Goal: Transaction & Acquisition: Purchase product/service

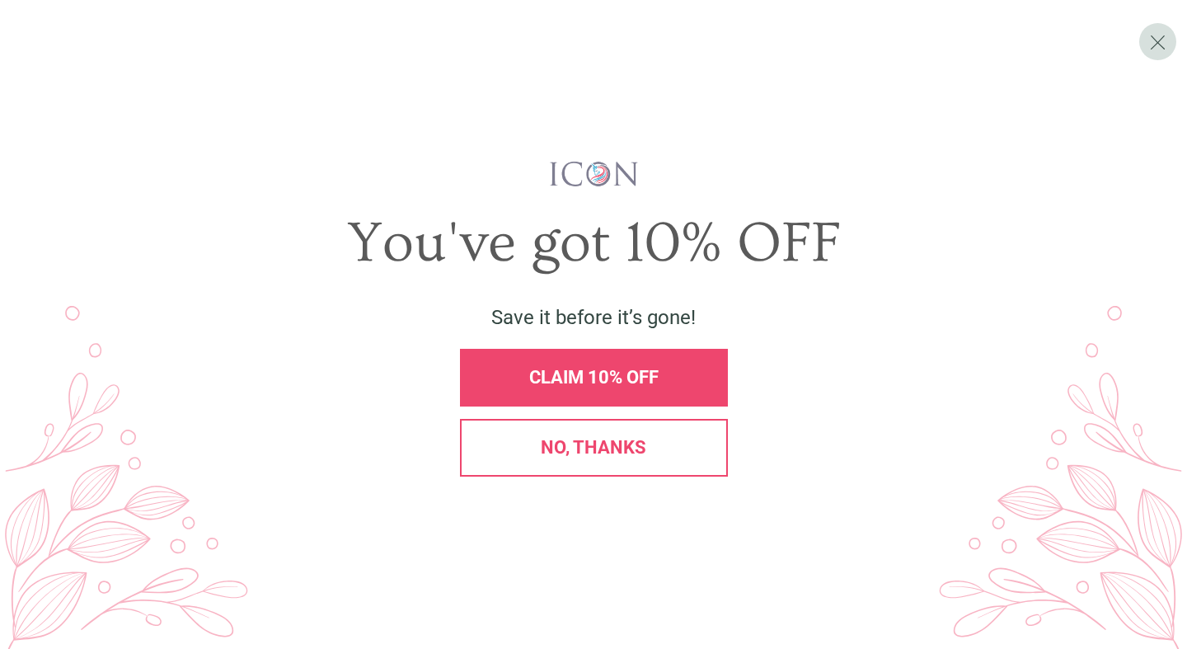
click at [579, 392] on div "CLAIM 10% OFF" at bounding box center [594, 378] width 268 height 58
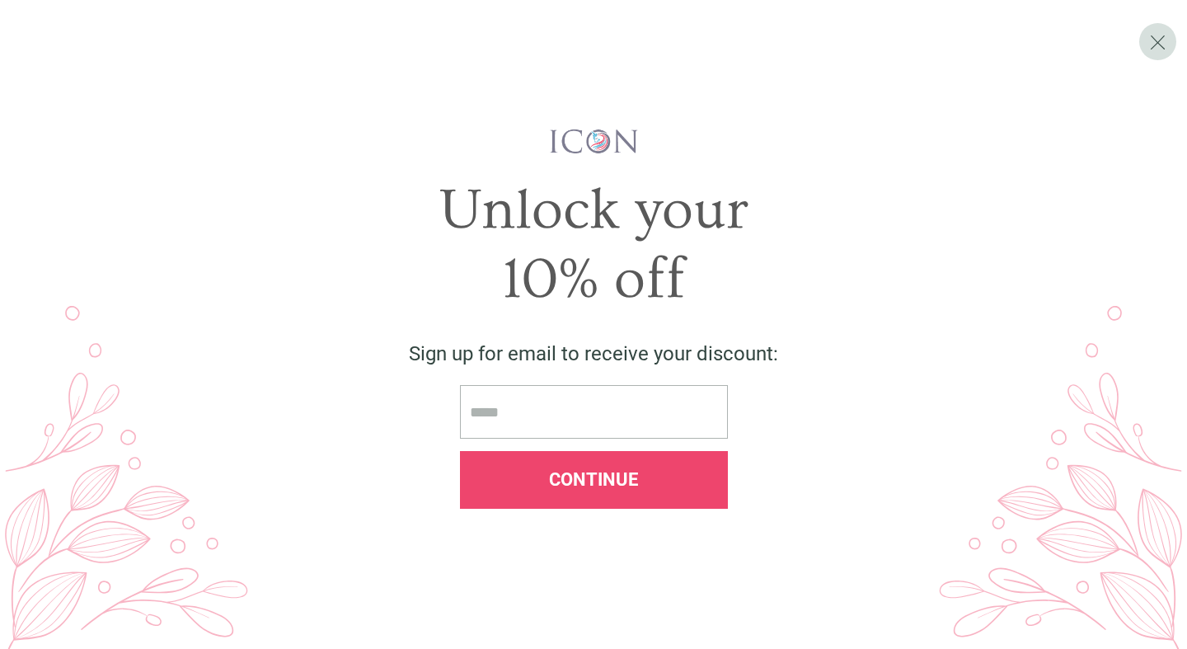
click at [535, 409] on input "email" at bounding box center [594, 412] width 268 height 54
type input "**********"
click at [638, 478] on div "Continue" at bounding box center [594, 480] width 240 height 18
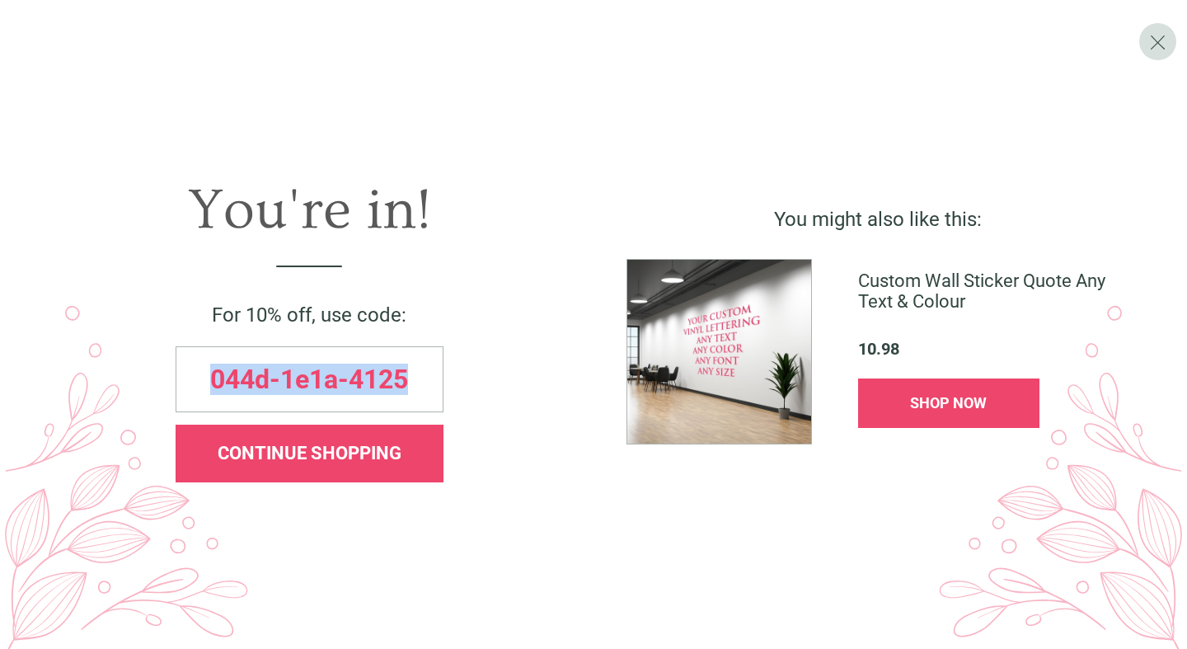
drag, startPoint x: 207, startPoint y: 381, endPoint x: 420, endPoint y: 386, distance: 213.5
click at [420, 386] on div "044d-1e1a-4125" at bounding box center [310, 379] width 268 height 66
copy span "044d-1e1a-4125"
click at [258, 454] on span "CONTINUE SHOPPING" at bounding box center [310, 453] width 184 height 21
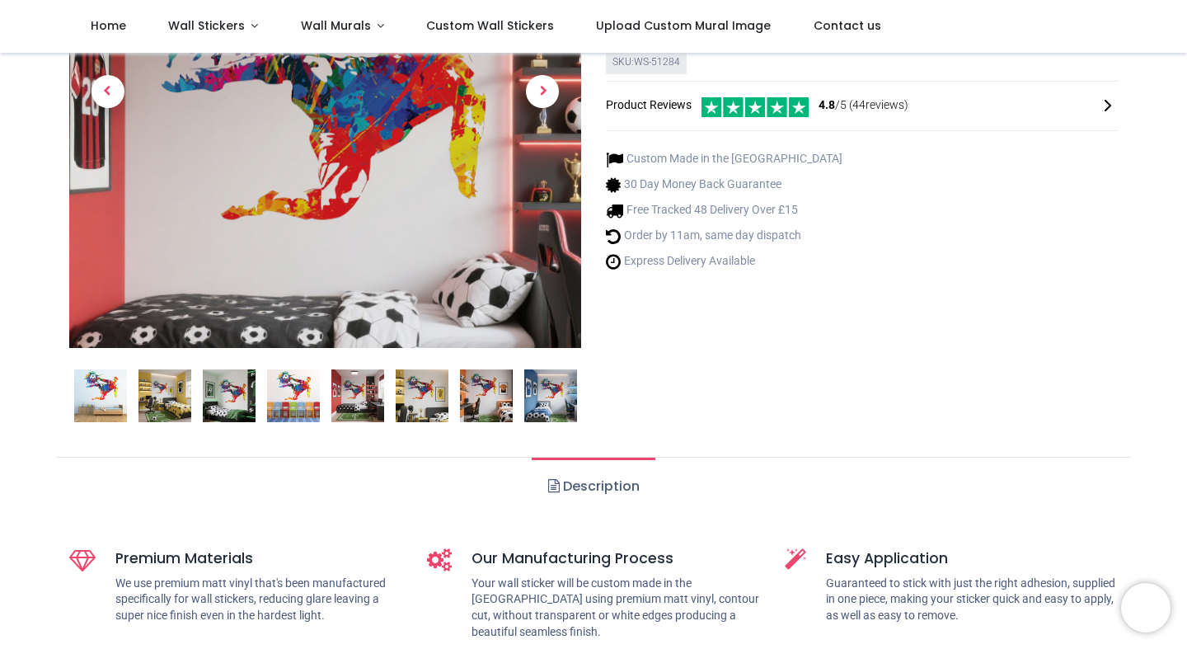
scroll to position [271, 0]
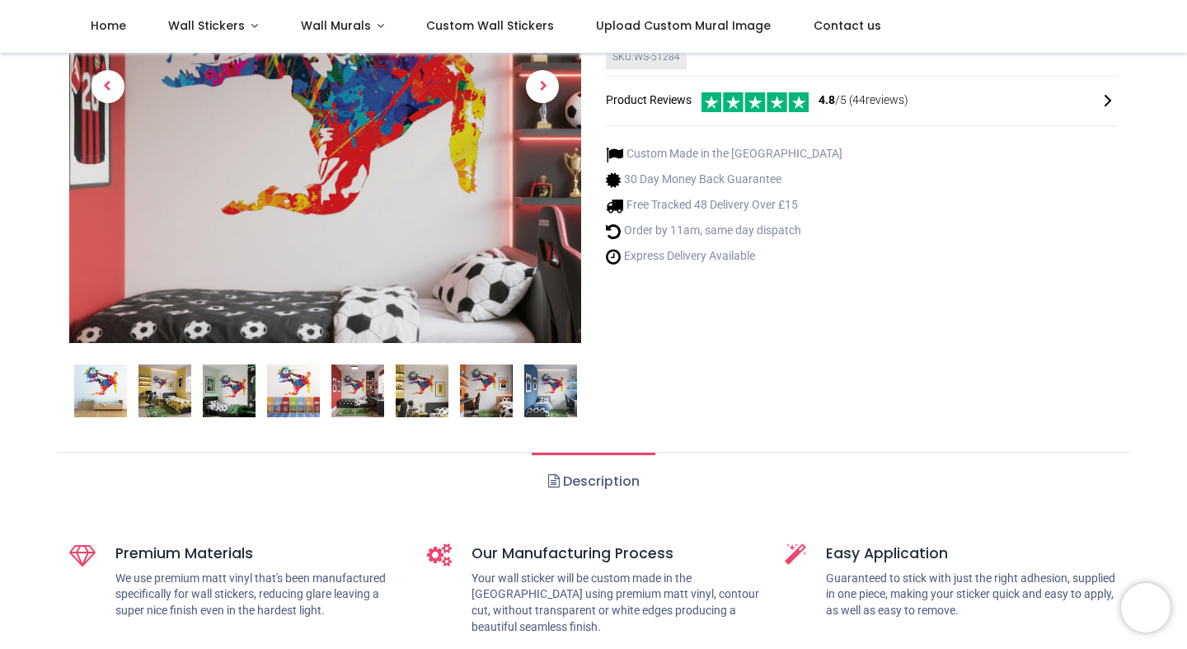
click at [157, 387] on img at bounding box center [164, 390] width 53 height 53
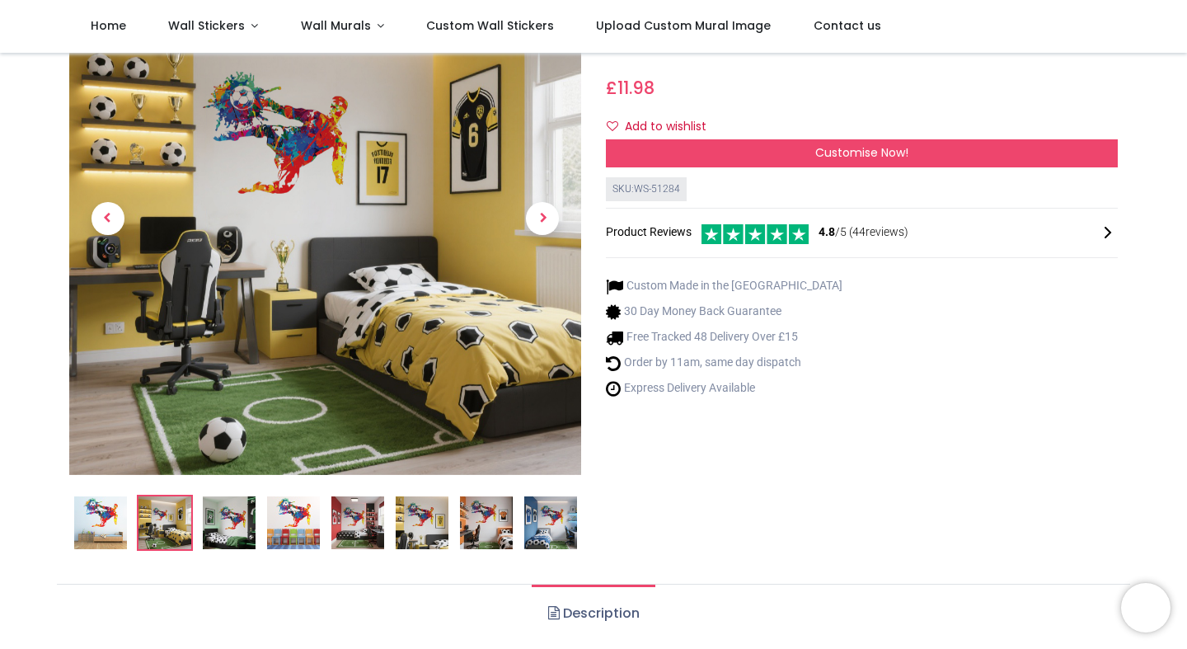
scroll to position [134, 0]
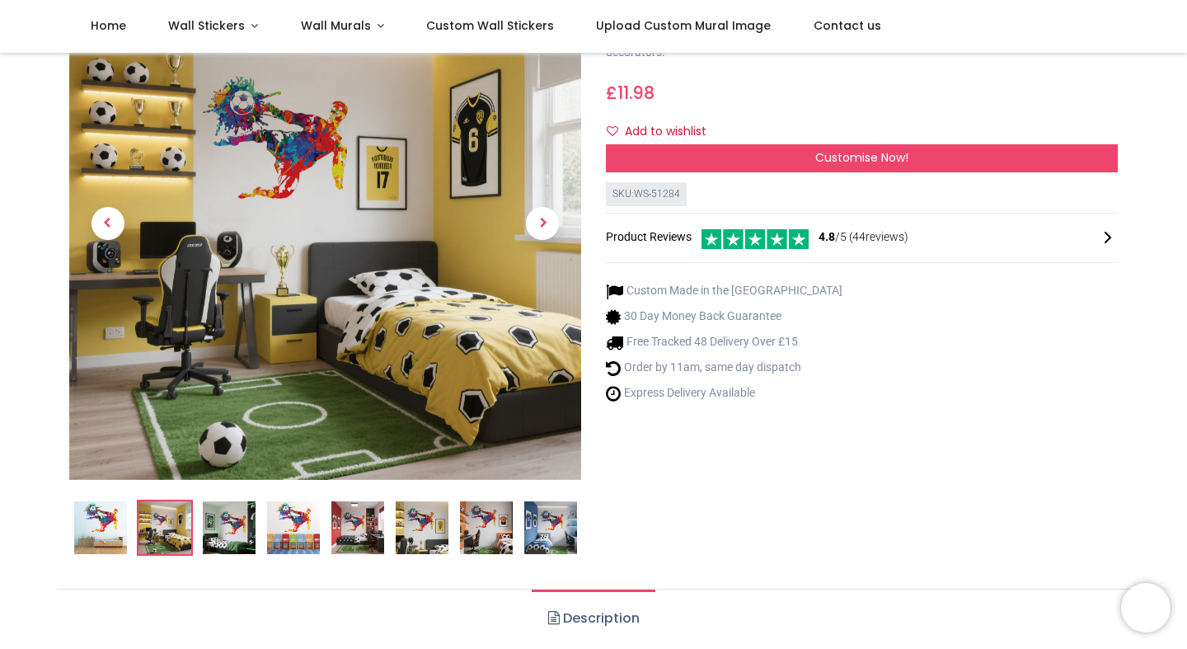
click at [238, 532] on img at bounding box center [229, 527] width 53 height 53
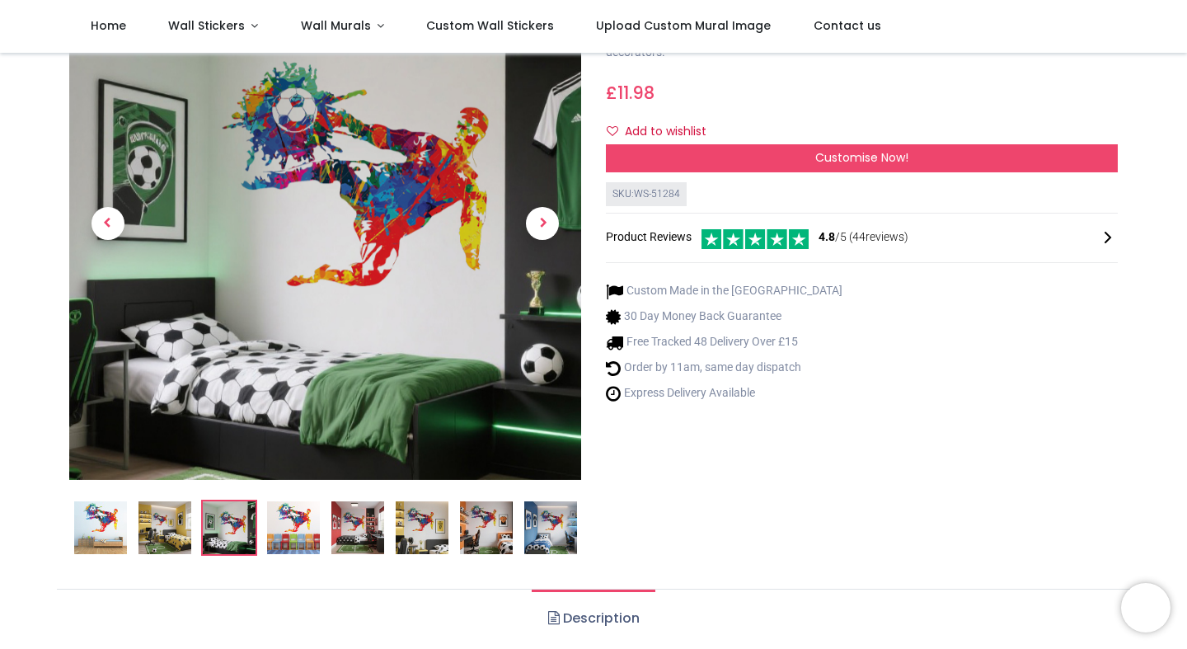
click at [289, 531] on img at bounding box center [293, 527] width 53 height 53
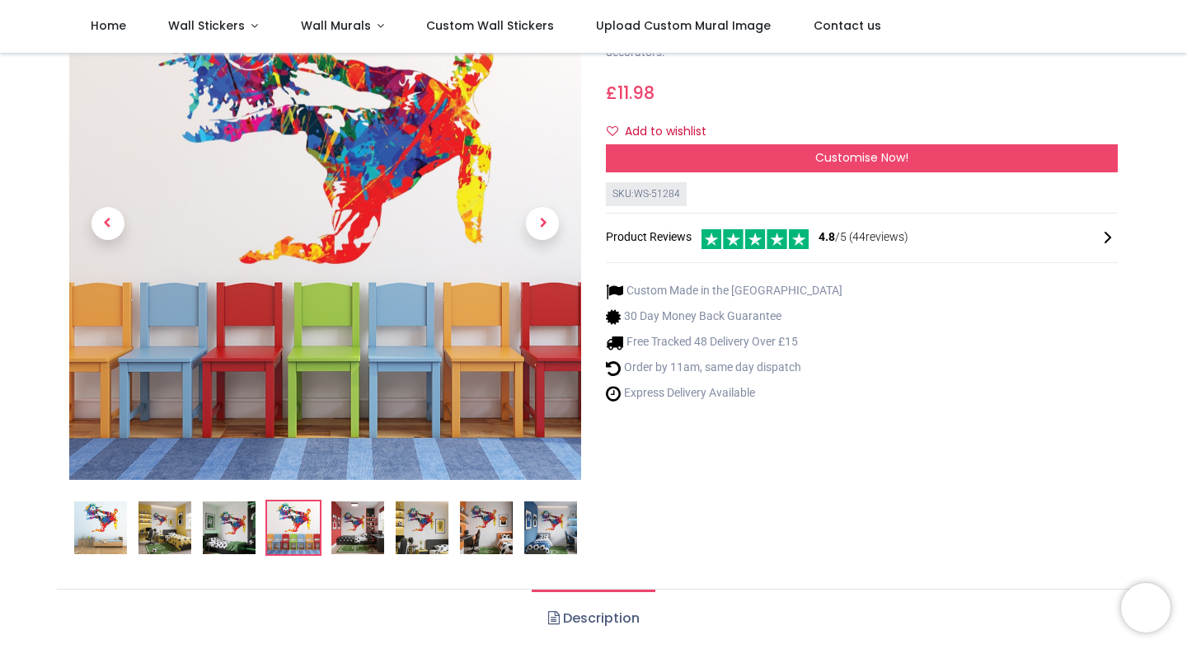
click at [366, 521] on img at bounding box center [357, 527] width 53 height 53
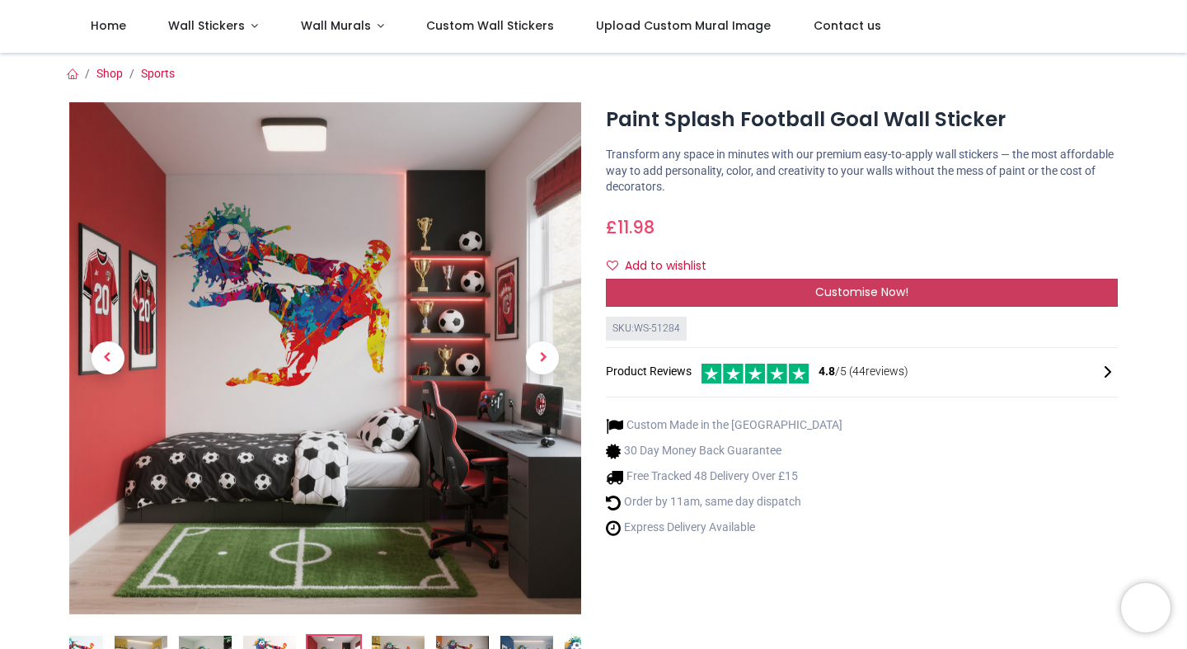
scroll to position [4, 0]
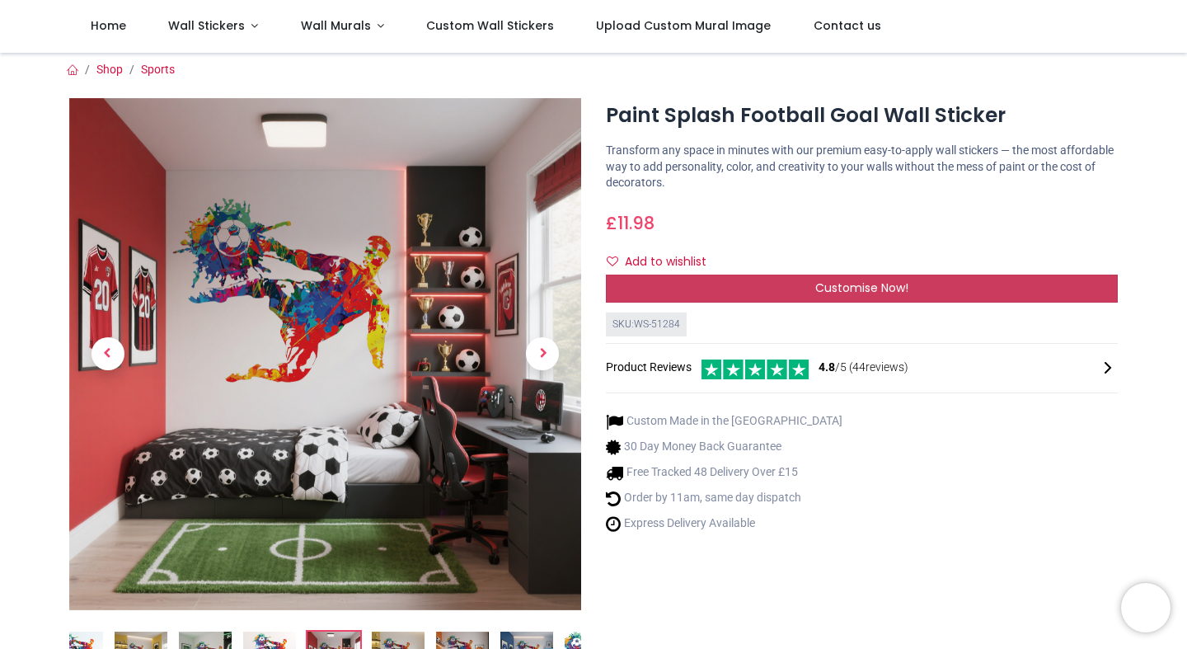
click at [851, 288] on span "Customise Now!" at bounding box center [861, 287] width 93 height 16
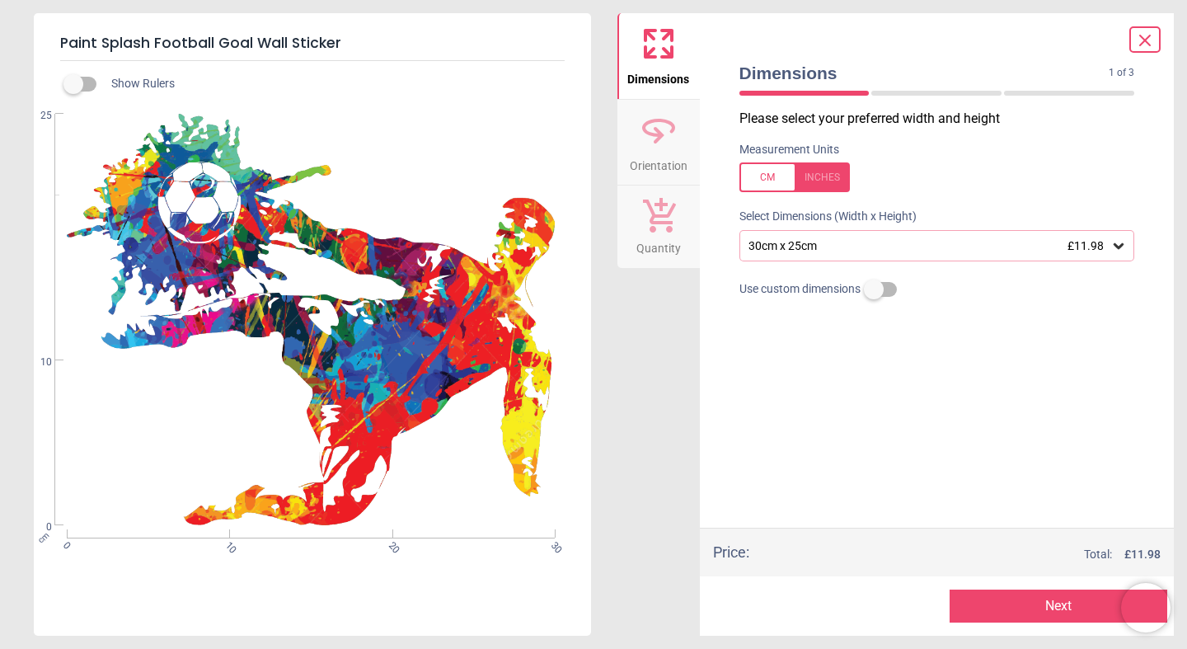
click at [1002, 603] on button "Next" at bounding box center [1059, 605] width 218 height 33
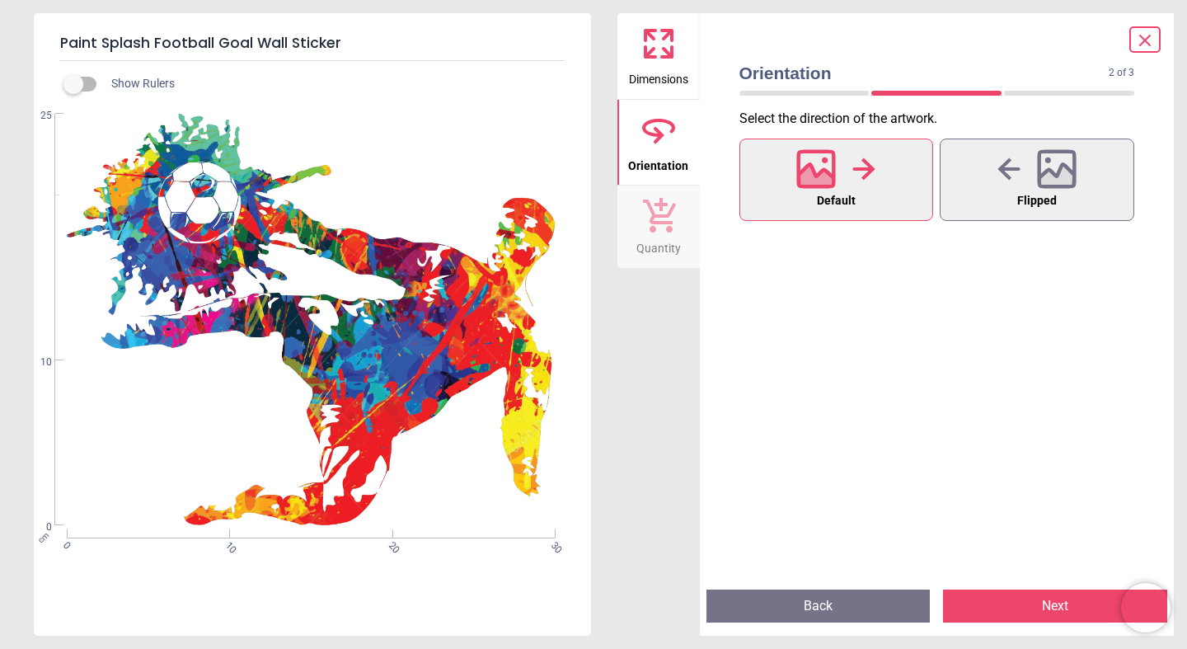
click at [993, 608] on button "Next" at bounding box center [1055, 605] width 224 height 33
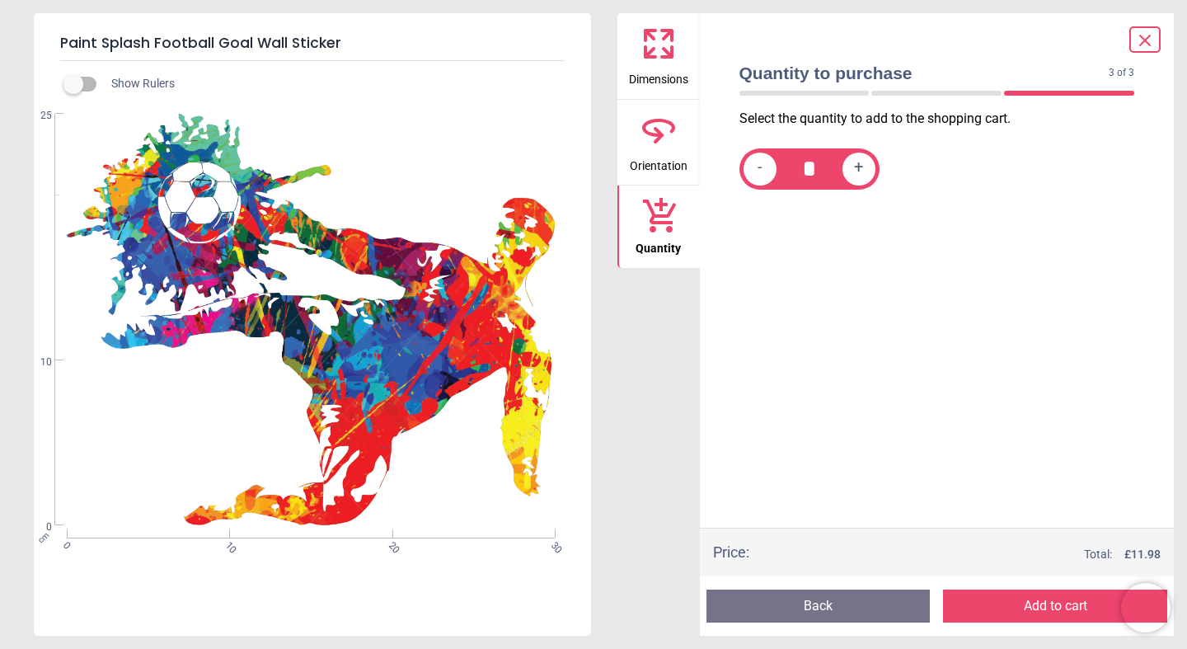
click at [993, 608] on button "Add to cart" at bounding box center [1055, 605] width 224 height 33
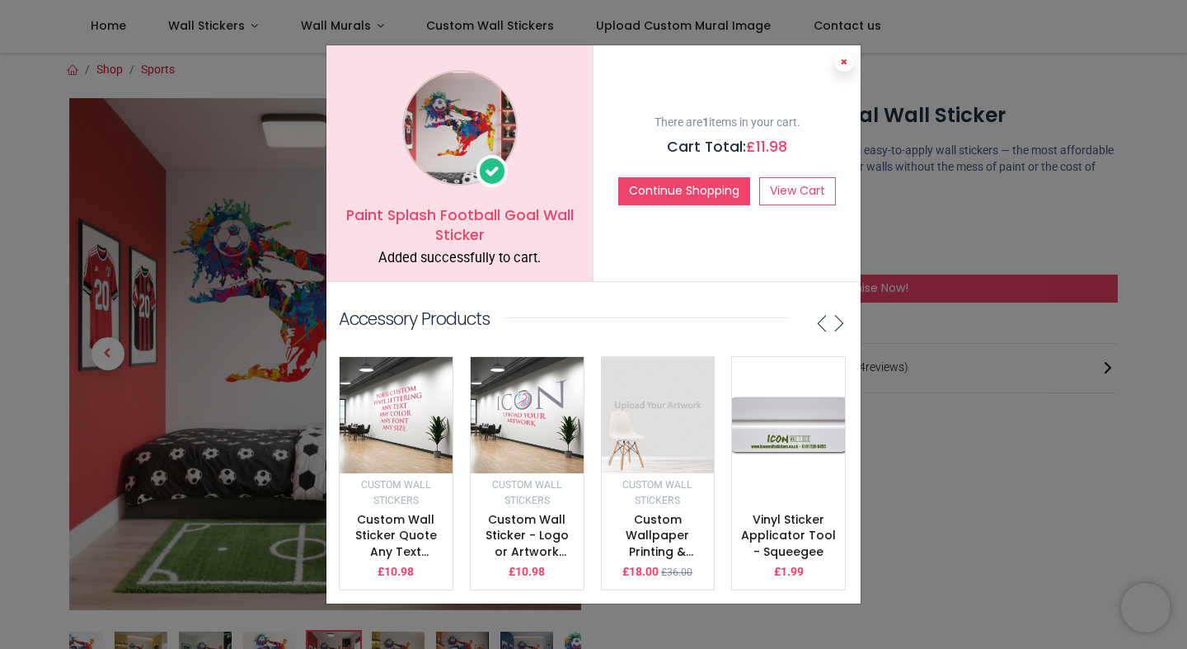
click at [844, 60] on icon at bounding box center [844, 62] width 7 height 8
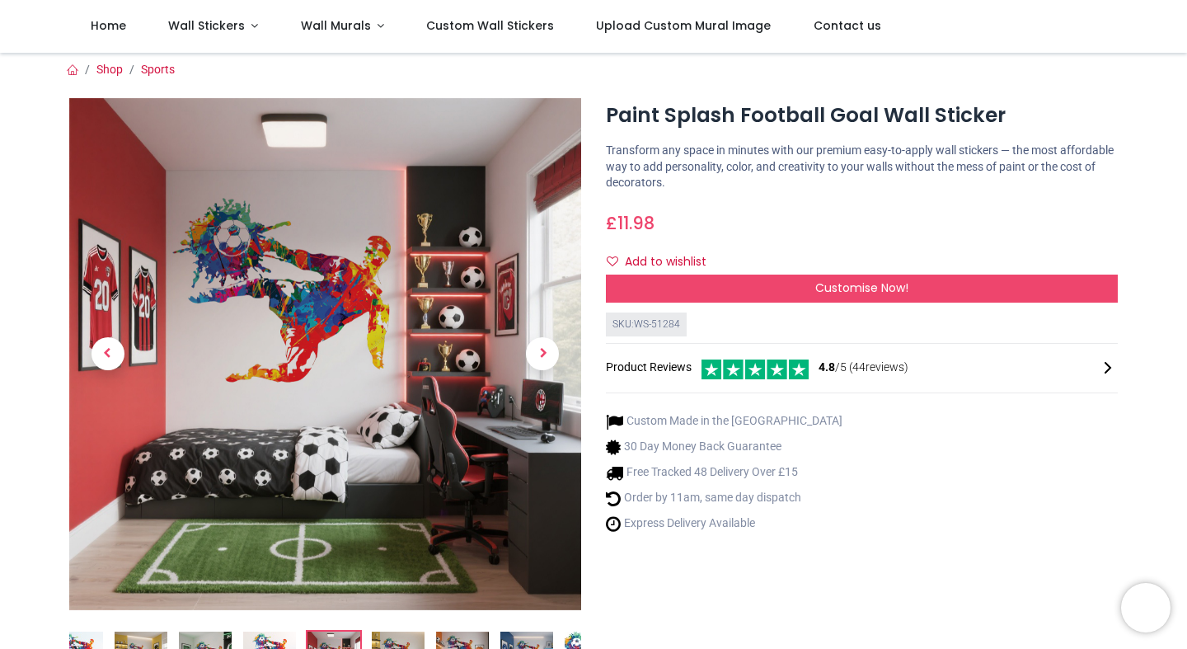
scroll to position [0, 0]
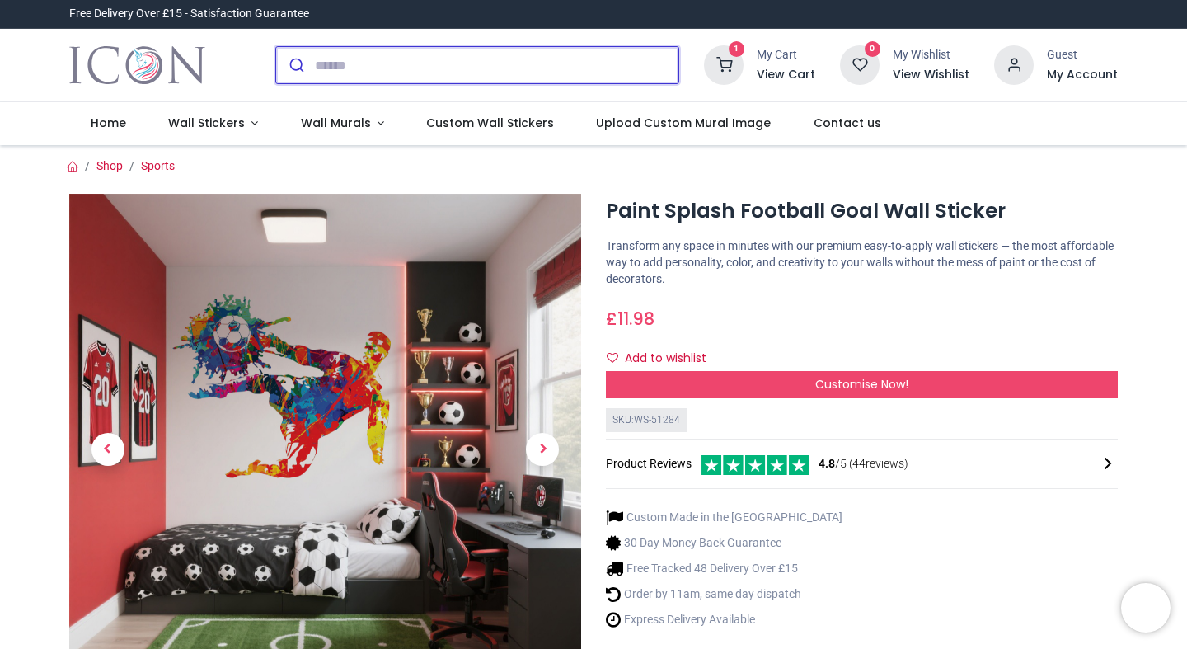
click at [368, 70] on input "search" at bounding box center [497, 65] width 364 height 36
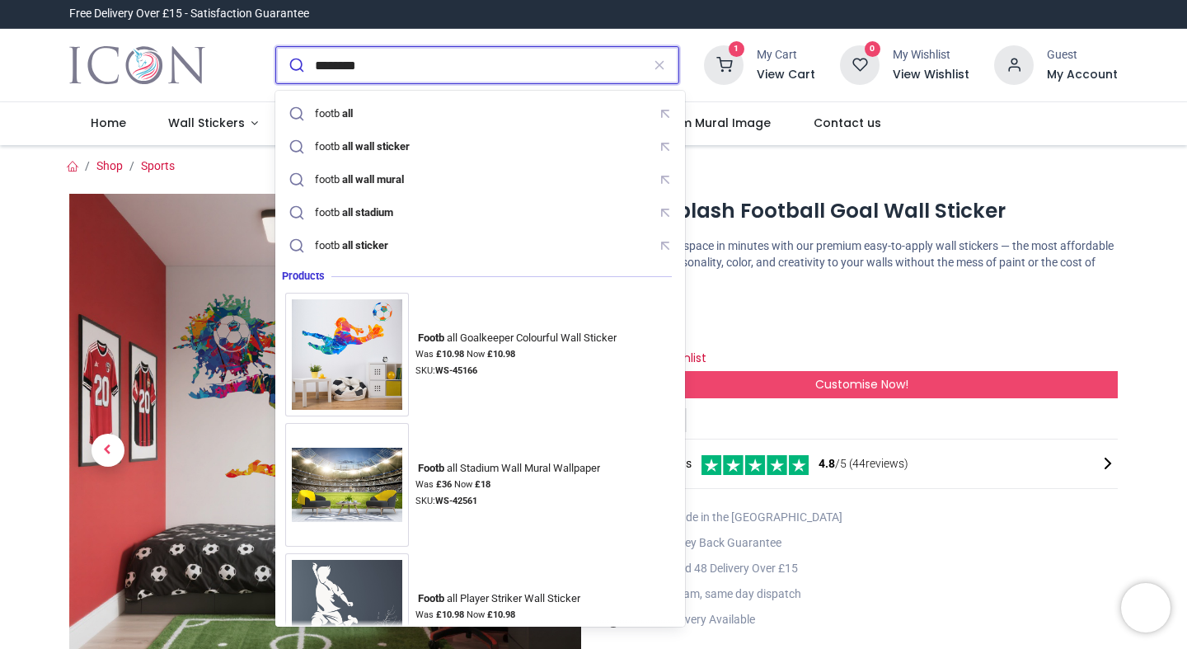
type input "********"
click at [276, 47] on button "submit" at bounding box center [295, 65] width 39 height 36
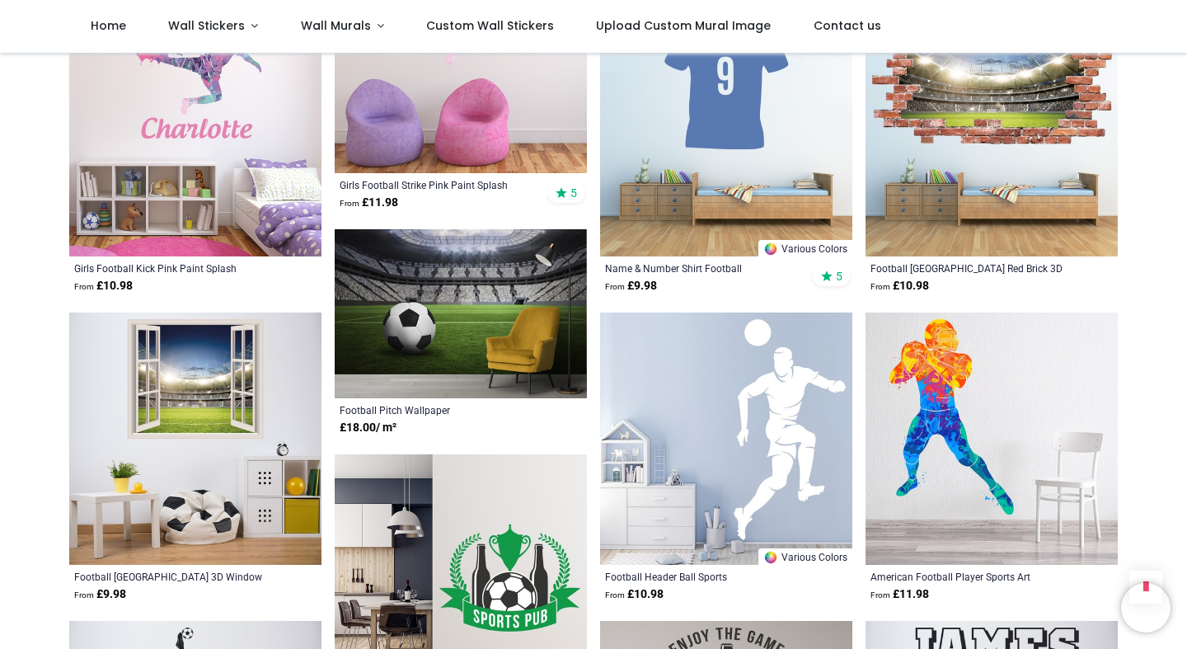
scroll to position [1480, 0]
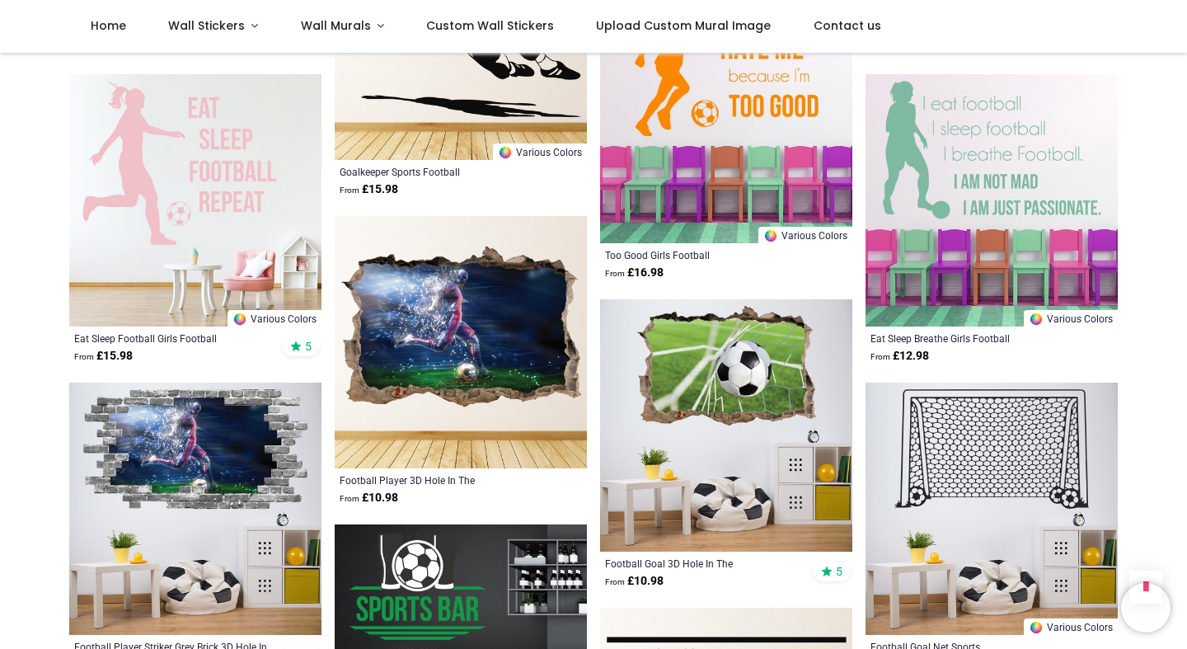
scroll to position [3576, 0]
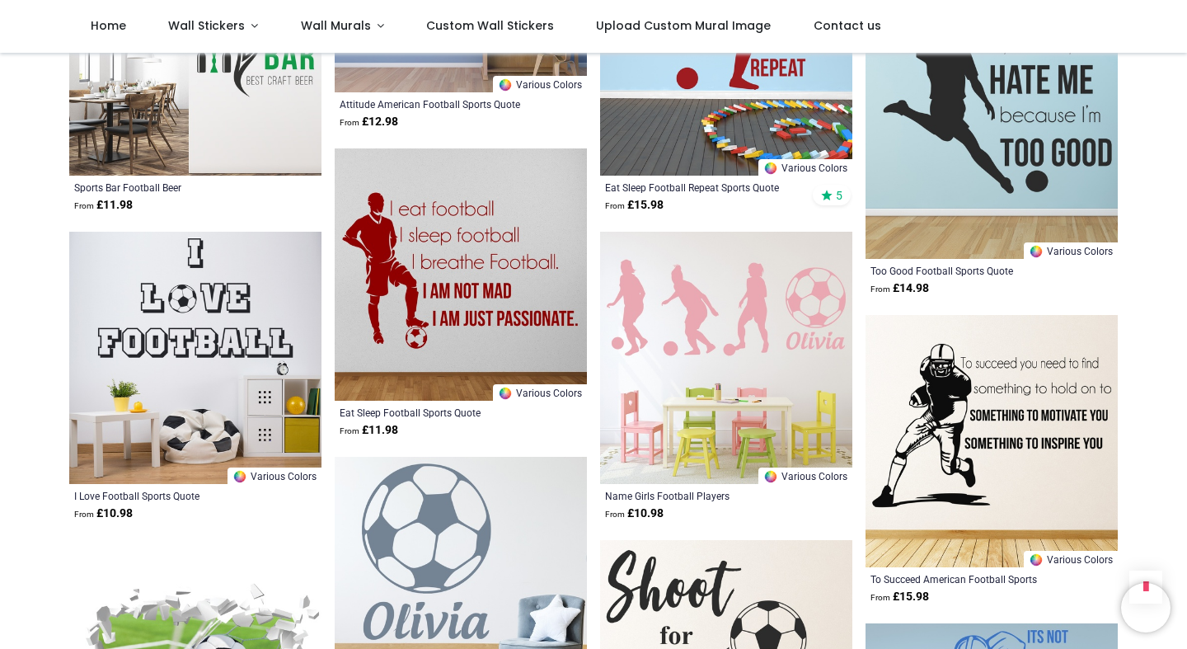
scroll to position [5797, 0]
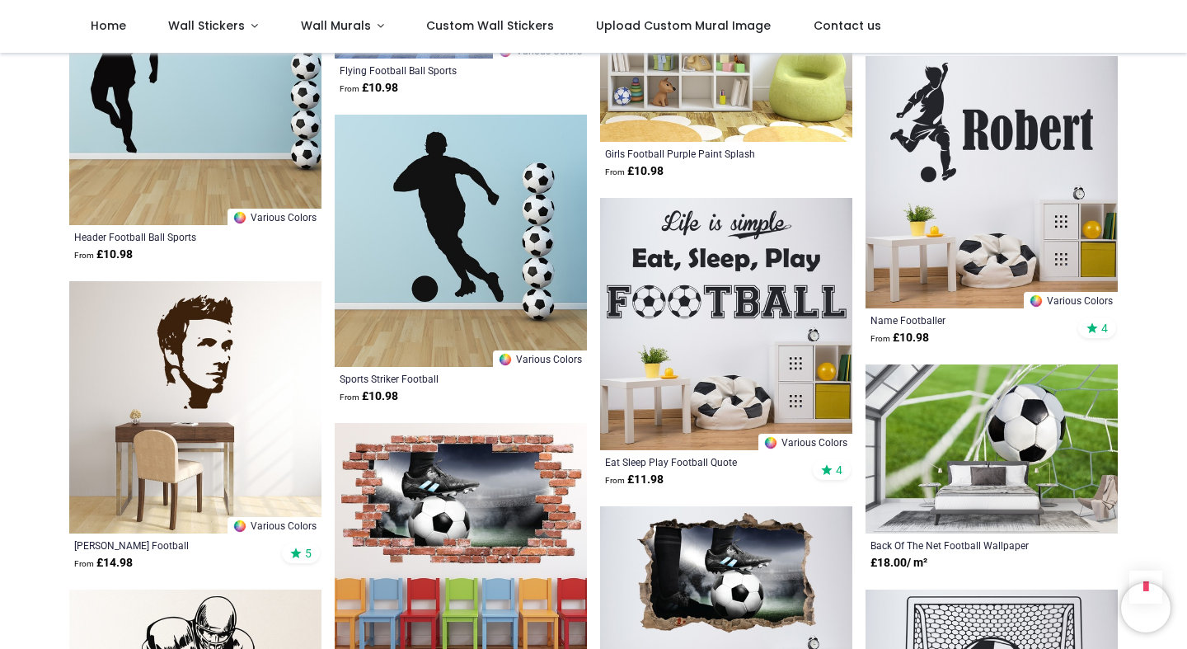
scroll to position [7902, 0]
click at [757, 320] on img at bounding box center [726, 325] width 252 height 252
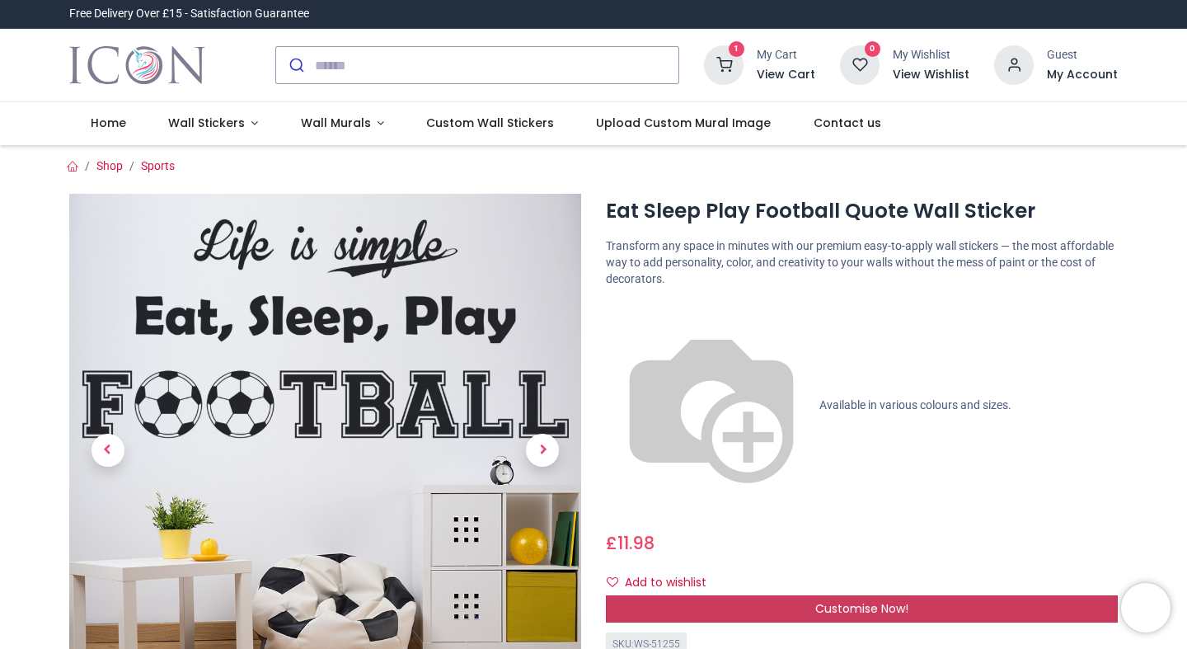
click at [723, 595] on div "Customise Now!" at bounding box center [862, 609] width 512 height 28
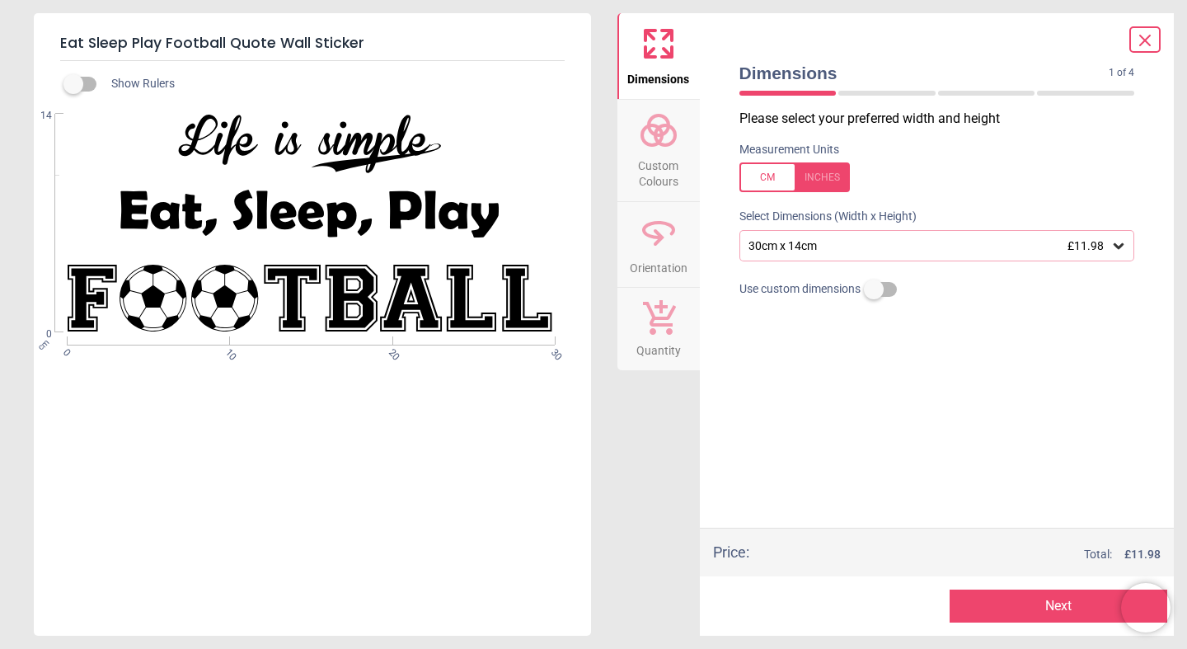
click at [1005, 608] on button "Next" at bounding box center [1059, 605] width 218 height 33
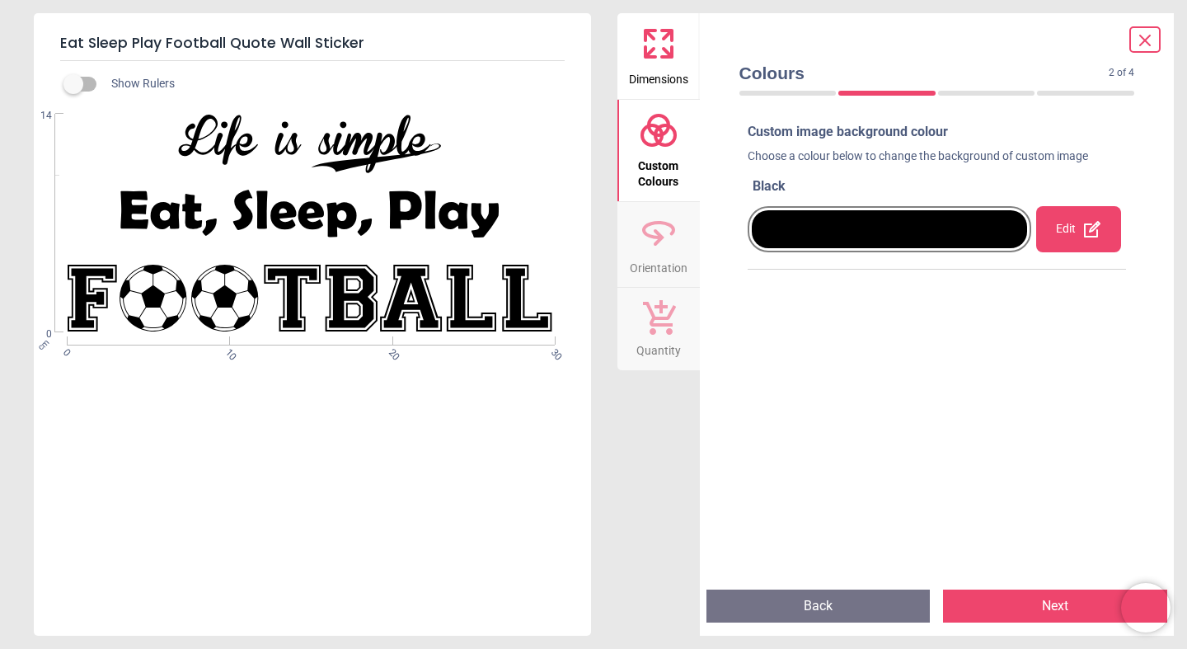
click at [1066, 230] on div "Edit" at bounding box center [1078, 229] width 85 height 46
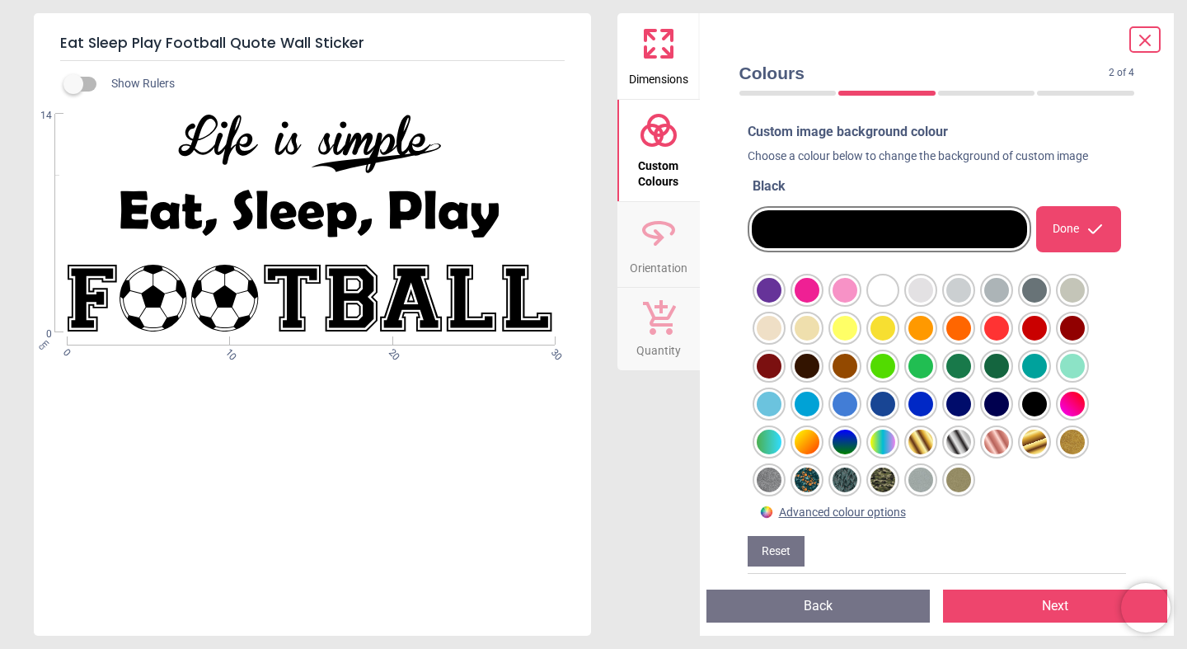
click at [781, 303] on div at bounding box center [769, 290] width 25 height 25
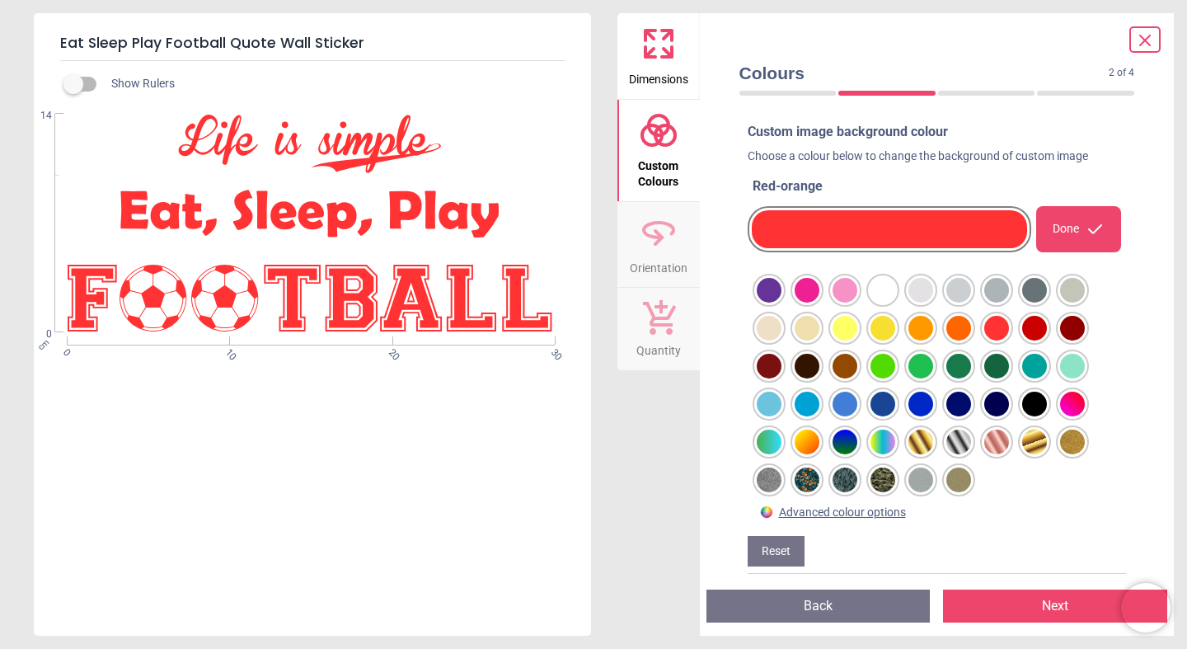
click at [781, 303] on div at bounding box center [769, 290] width 25 height 25
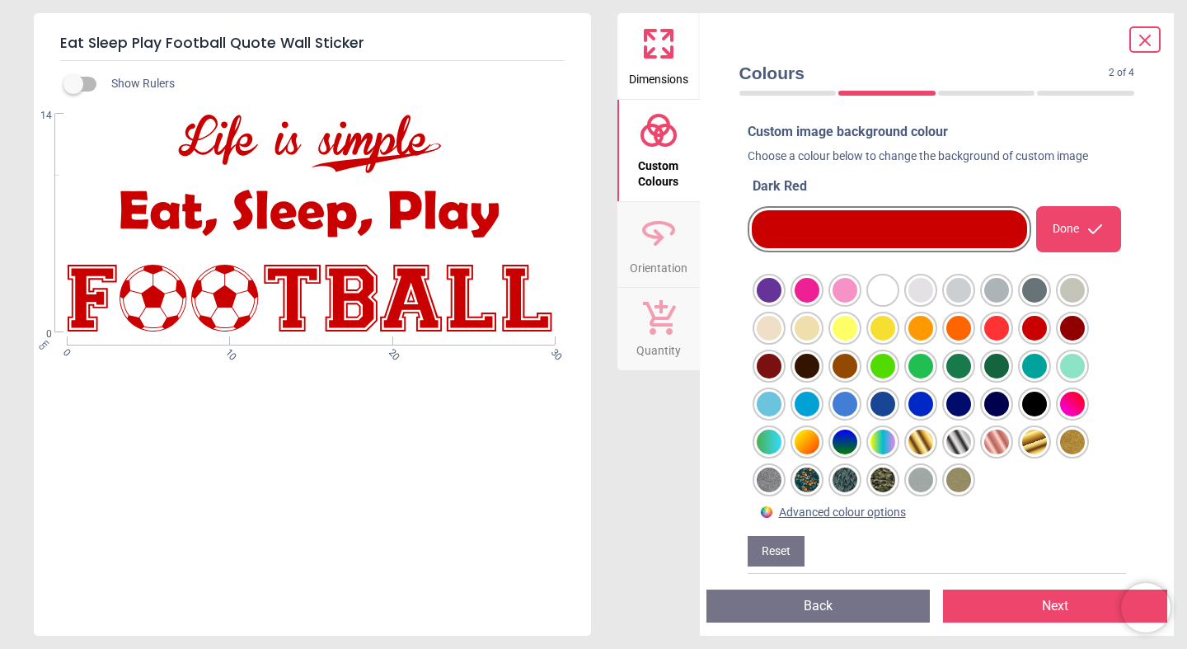
click at [1020, 603] on button "Next" at bounding box center [1055, 605] width 224 height 33
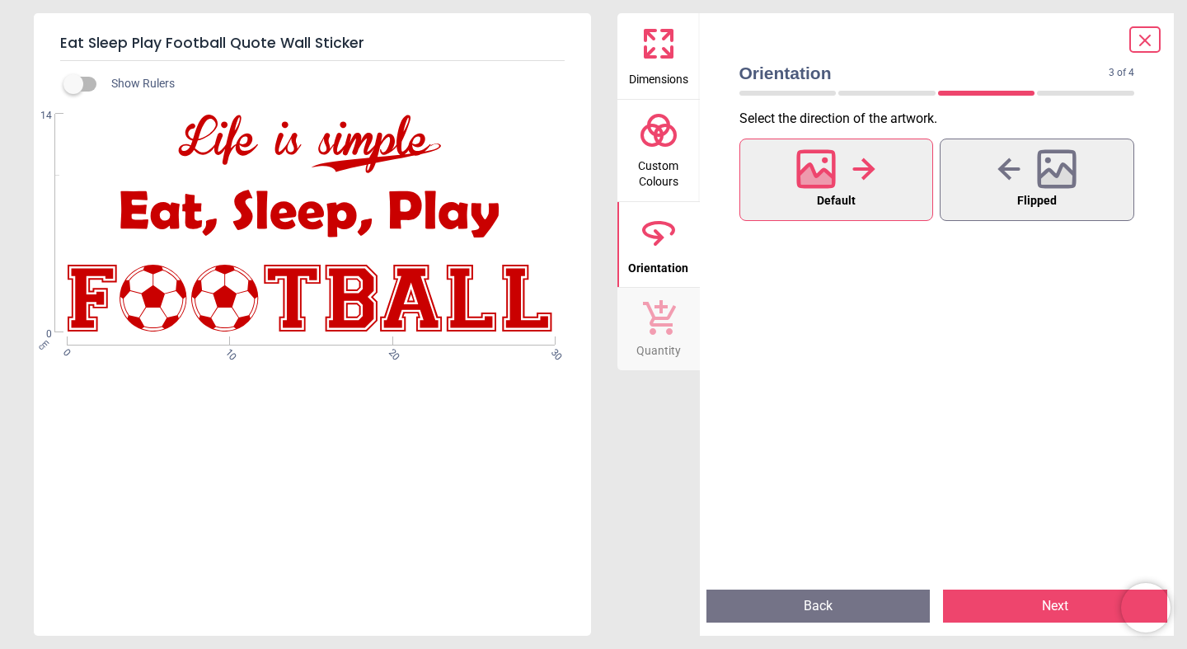
click at [1014, 604] on button "Next" at bounding box center [1055, 605] width 224 height 33
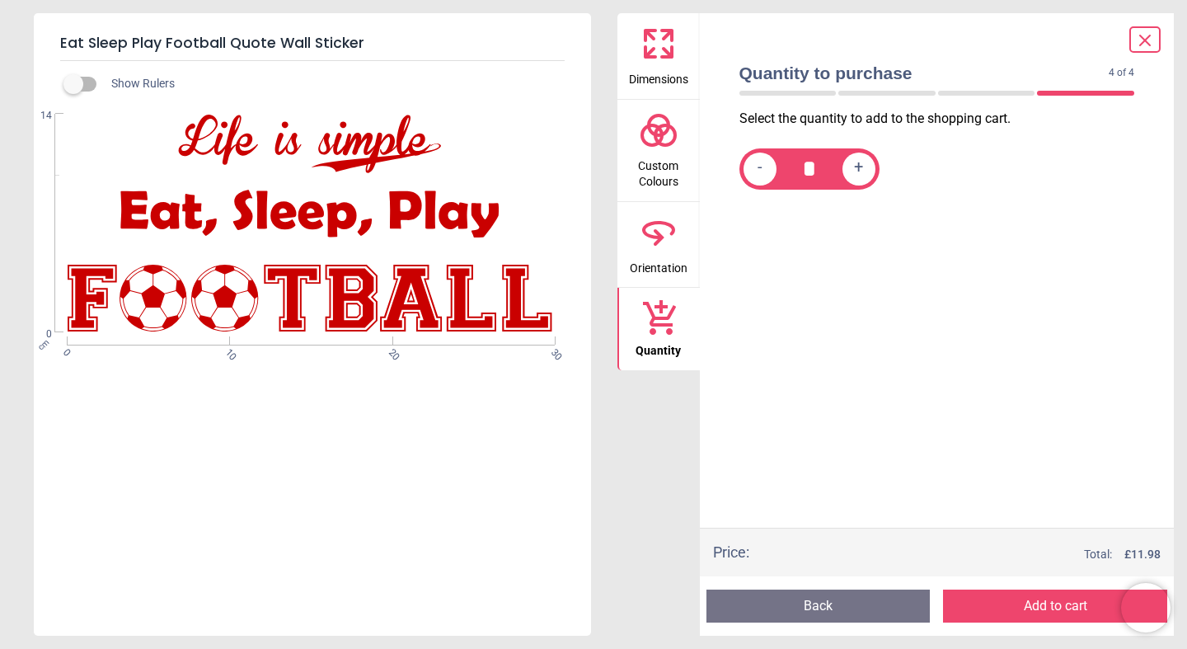
click at [1014, 604] on button "Add to cart" at bounding box center [1055, 605] width 224 height 33
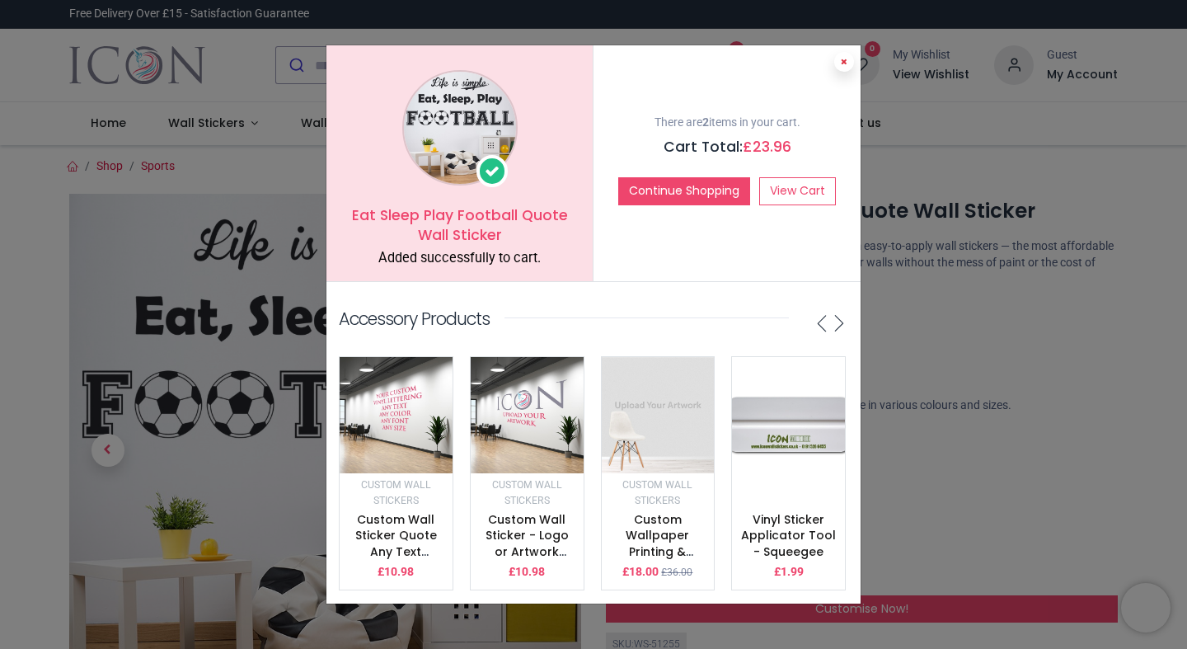
click at [842, 58] on icon at bounding box center [844, 62] width 7 height 8
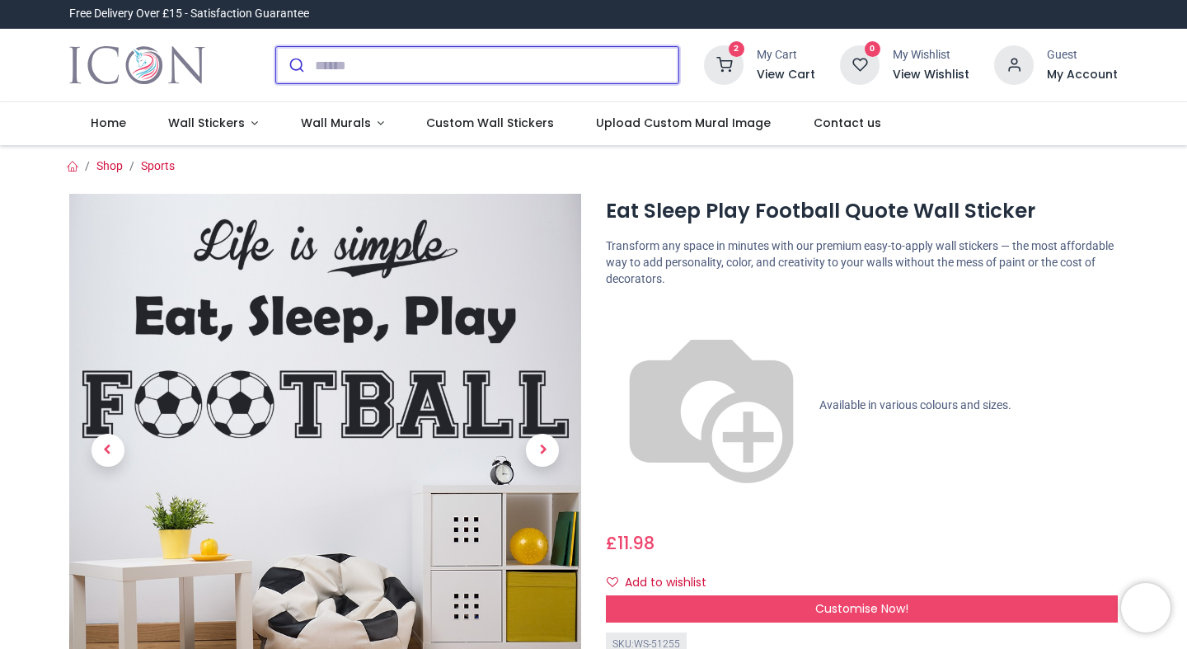
click at [477, 74] on input "search" at bounding box center [497, 65] width 364 height 36
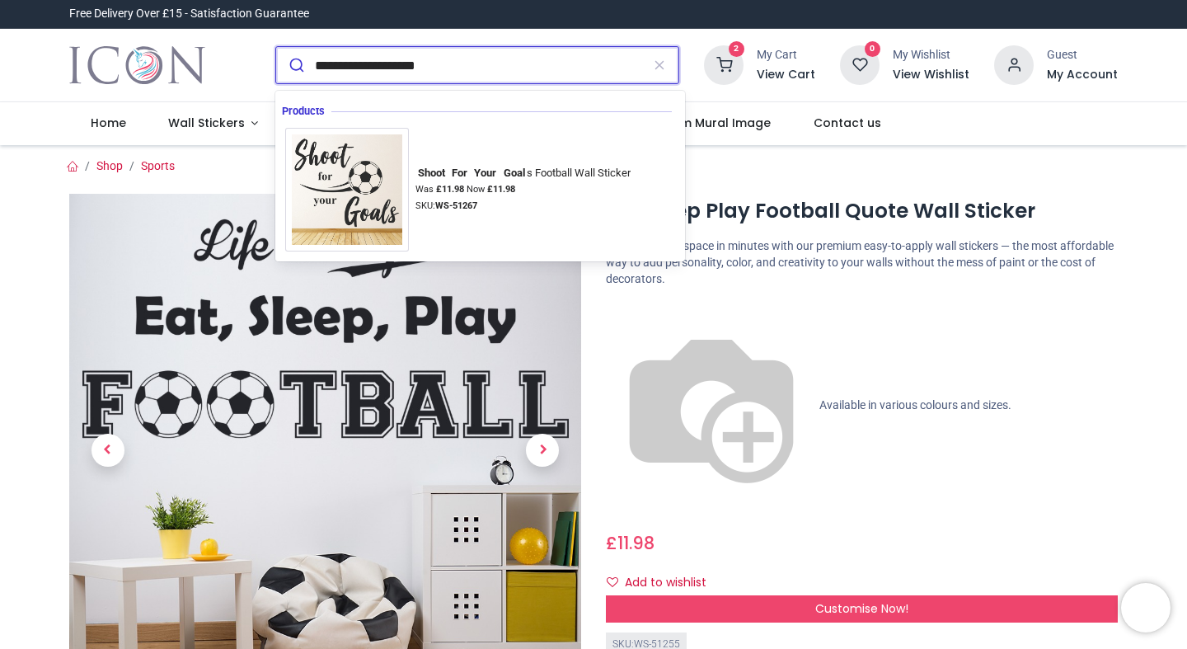
type input "**********"
click at [276, 47] on button "submit" at bounding box center [295, 65] width 39 height 36
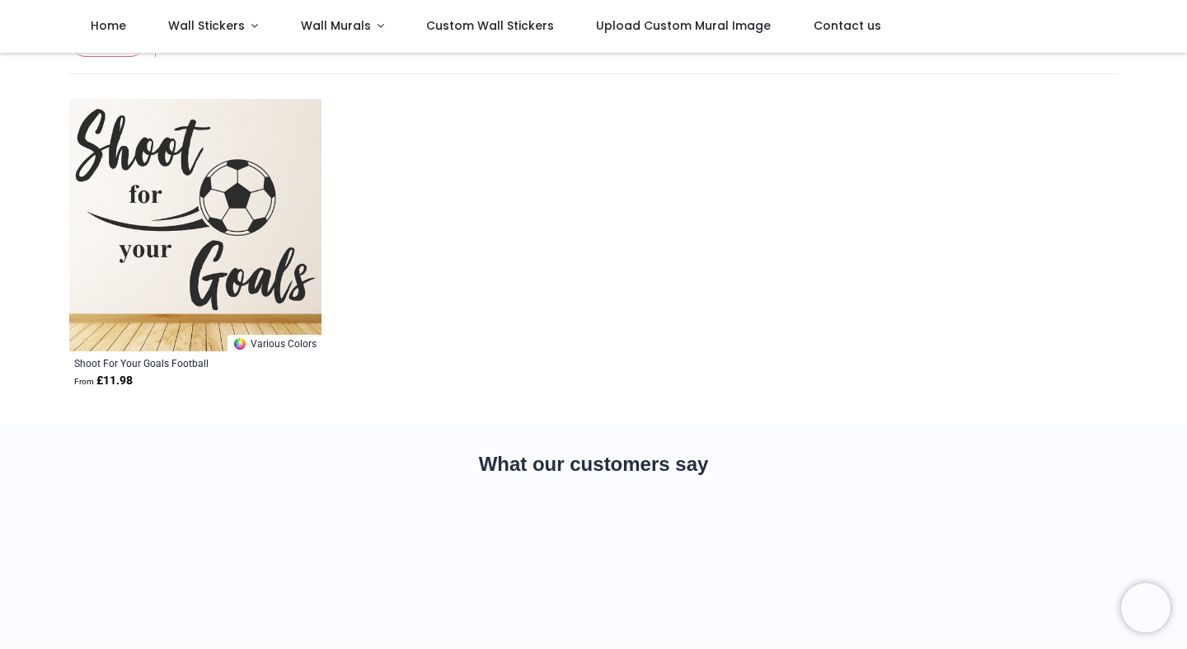
scroll to position [171, 0]
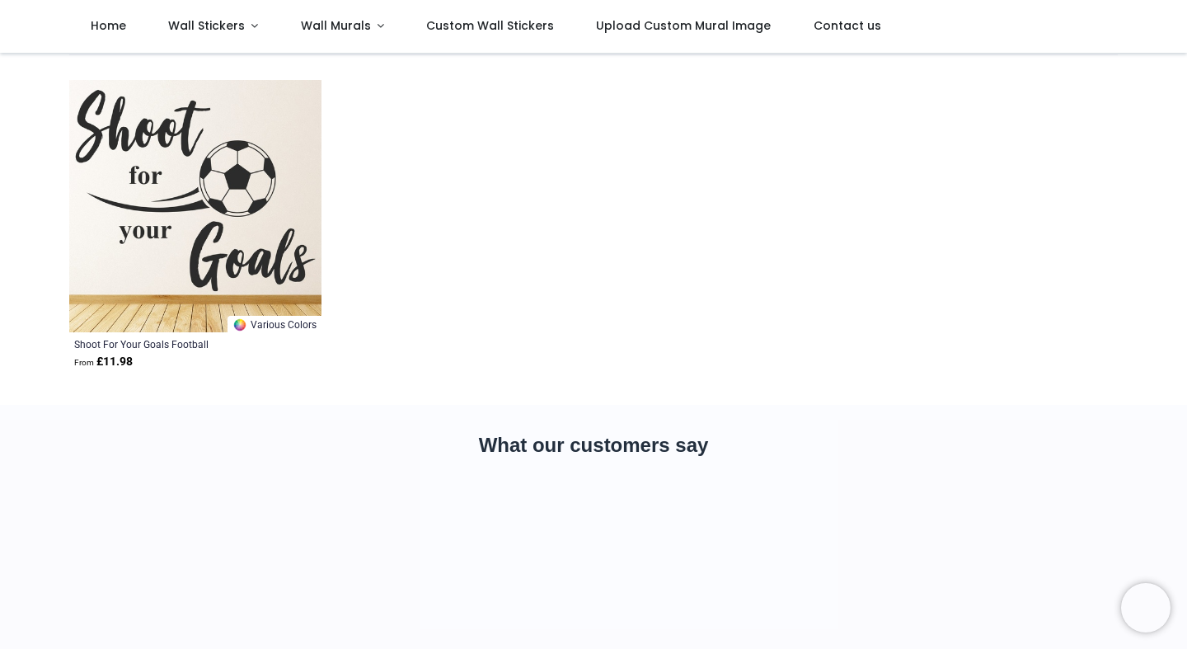
click at [228, 198] on img at bounding box center [195, 206] width 252 height 252
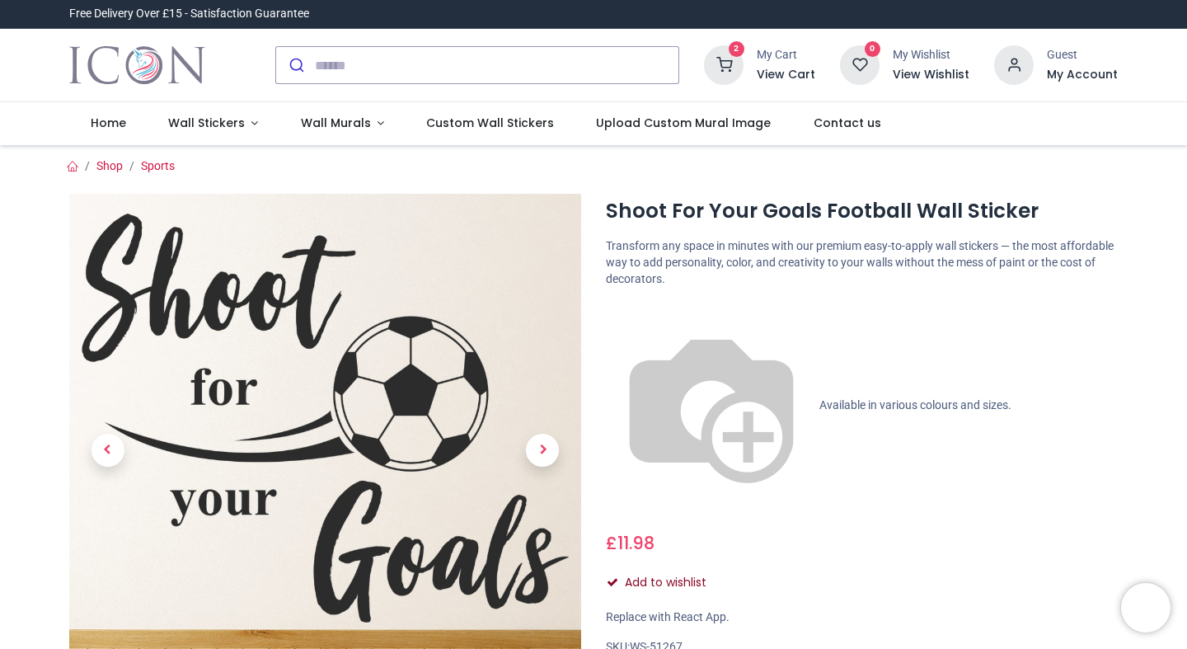
scroll to position [148, 0]
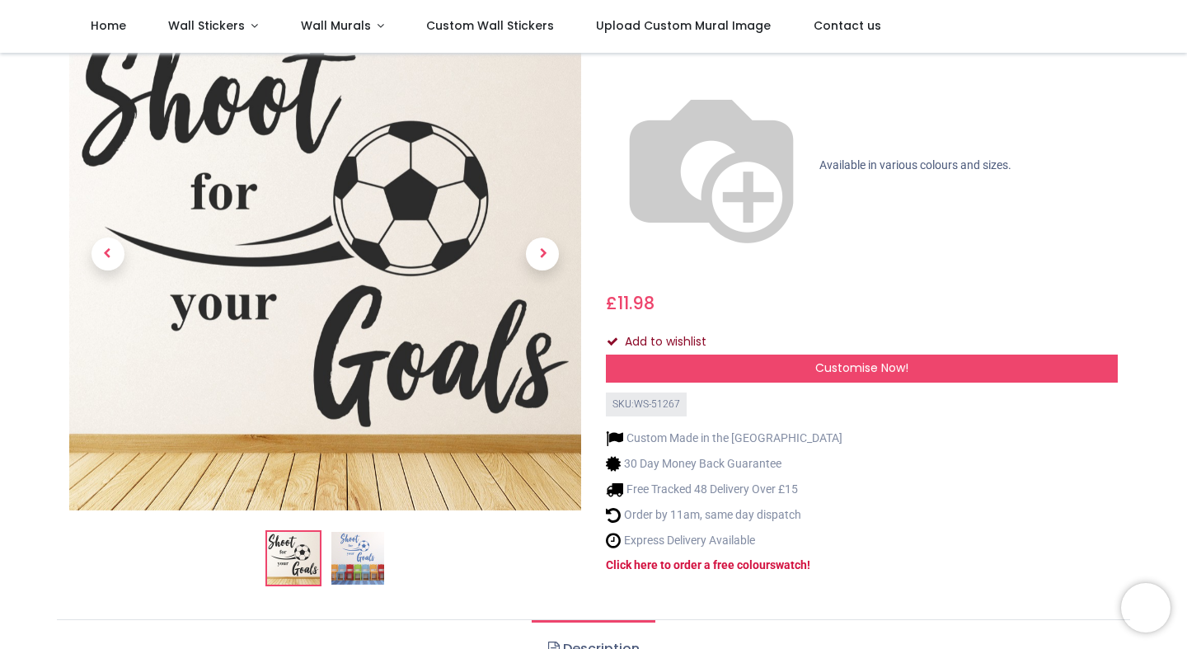
scroll to position [258, 0]
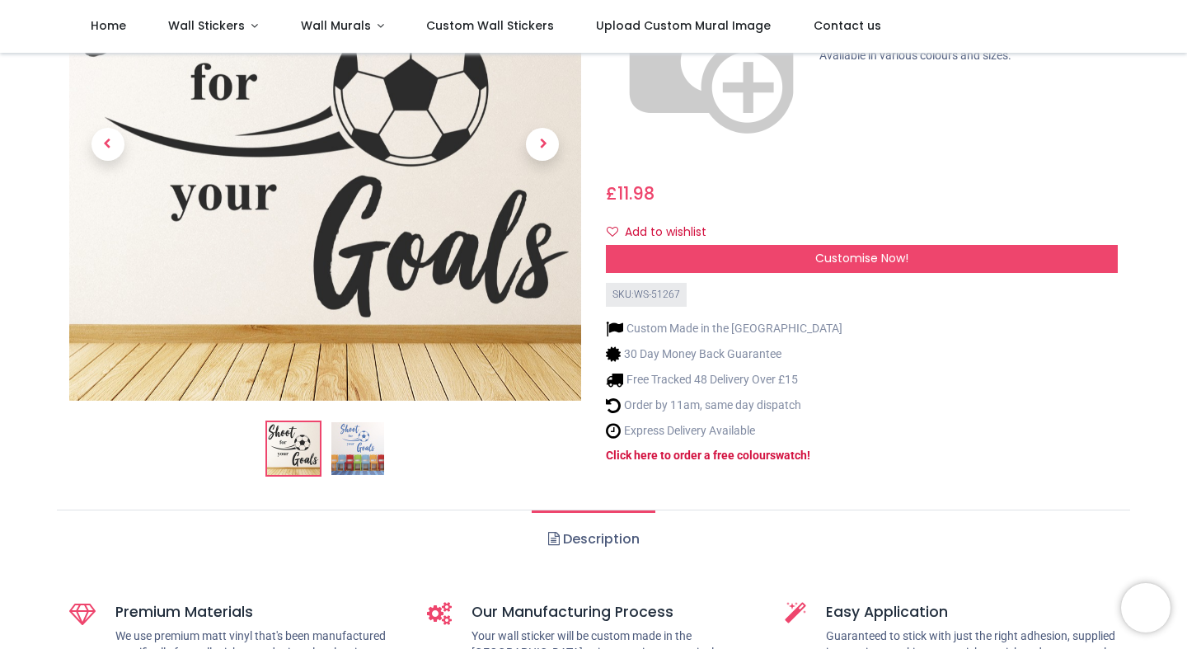
click at [363, 422] on img at bounding box center [357, 448] width 53 height 53
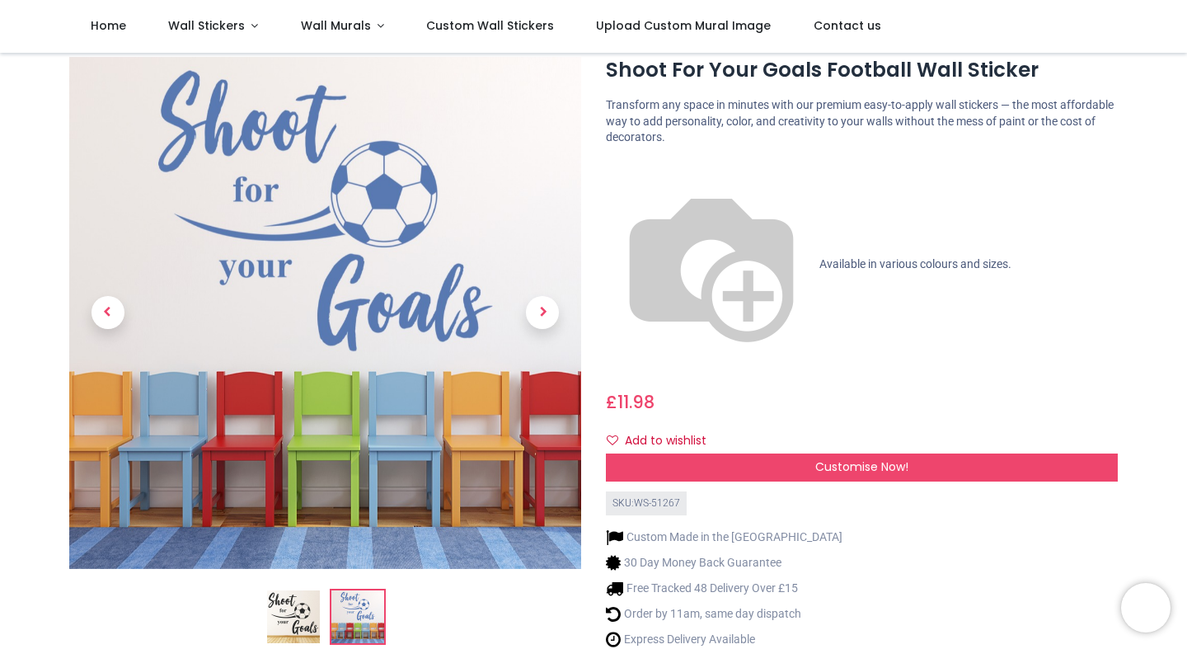
scroll to position [51, 0]
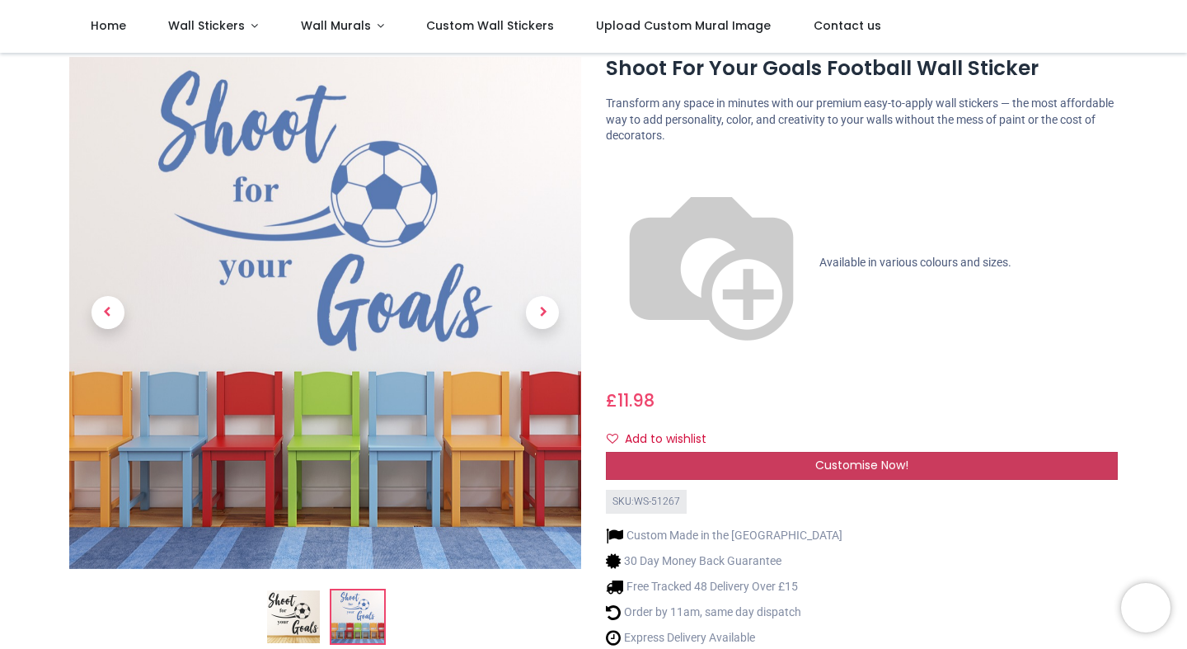
click at [721, 452] on div "Customise Now!" at bounding box center [862, 466] width 512 height 28
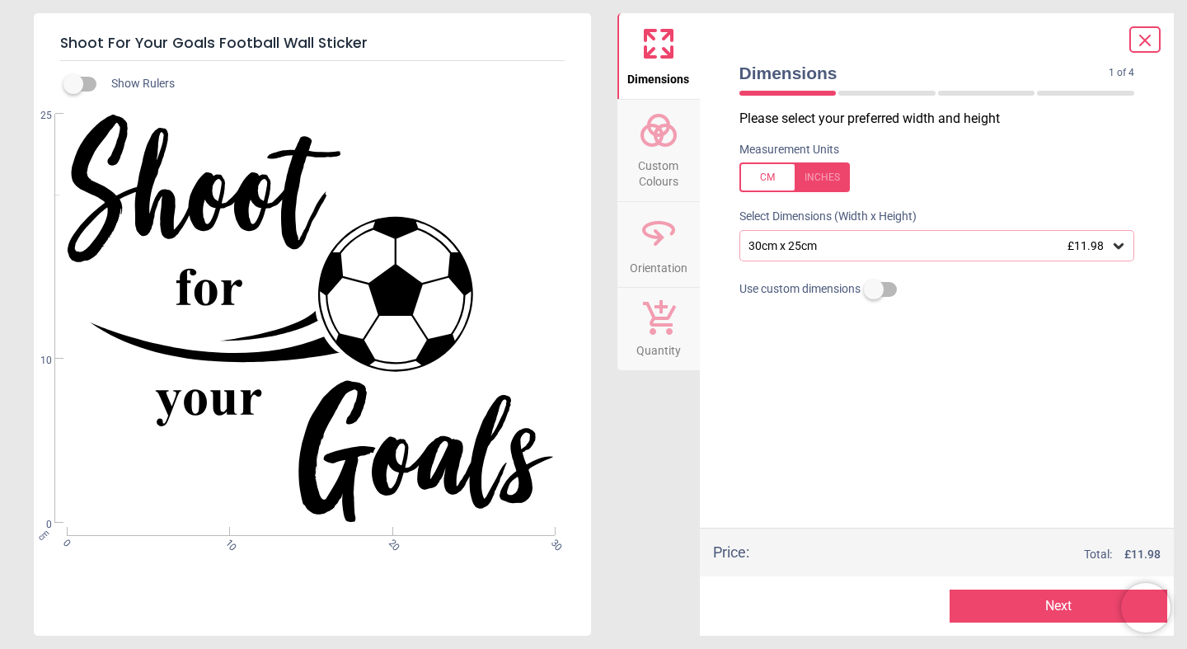
click at [1002, 598] on button "Next" at bounding box center [1059, 605] width 218 height 33
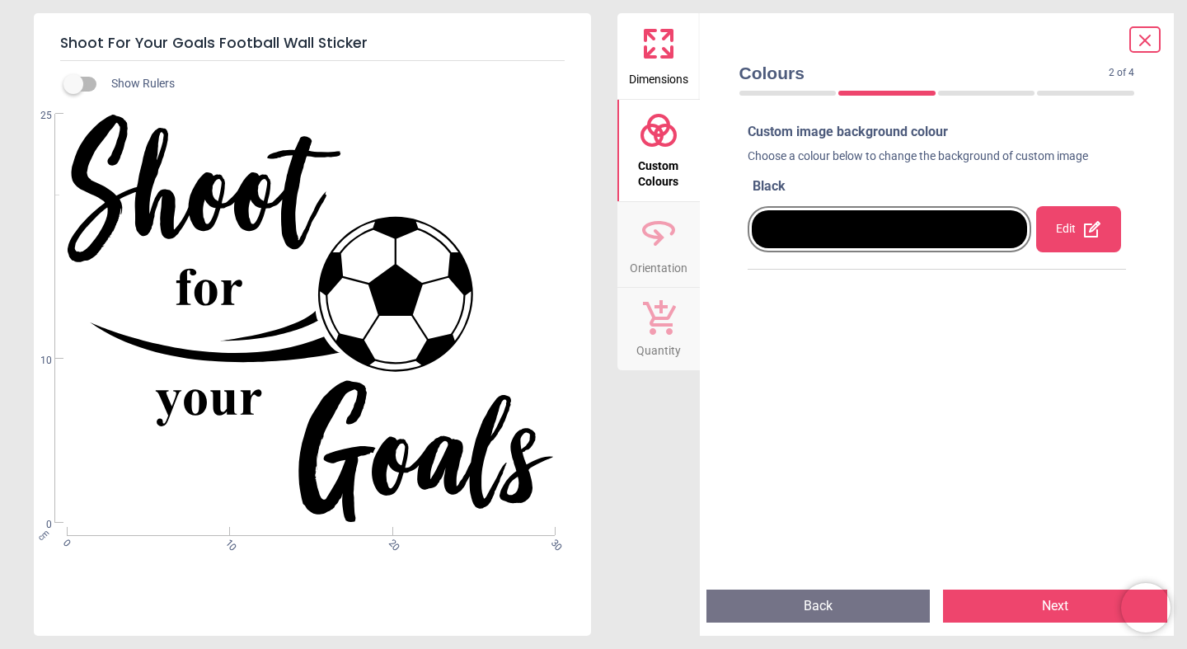
click at [1075, 233] on div "Edit" at bounding box center [1078, 229] width 85 height 46
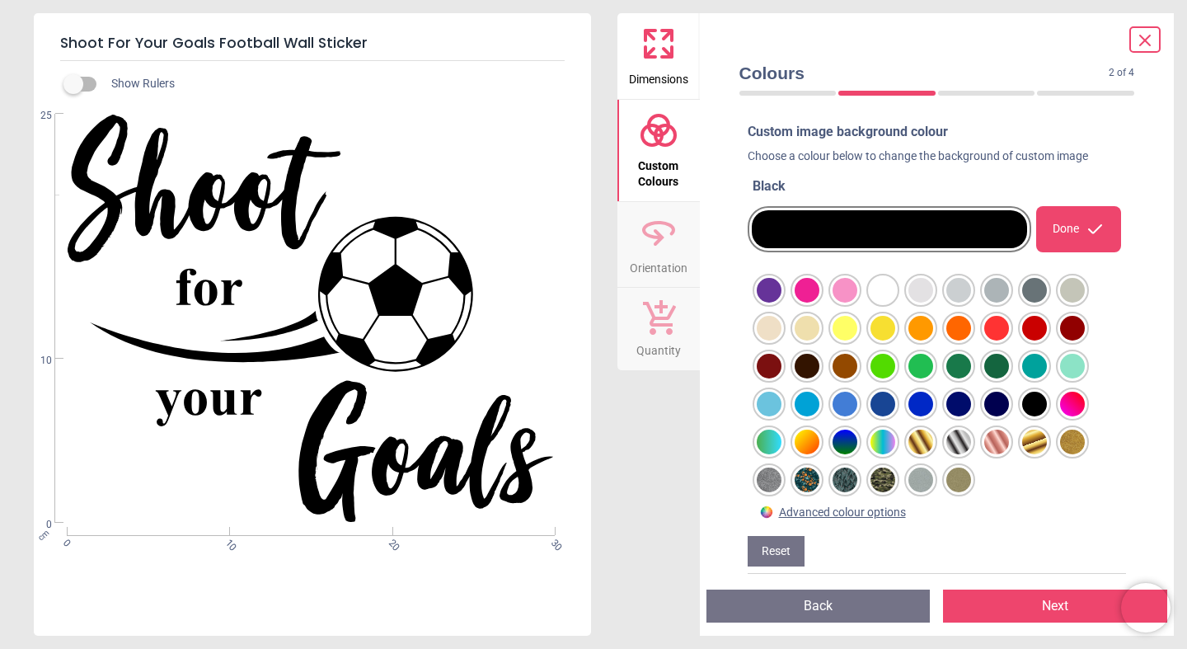
click at [781, 303] on div at bounding box center [769, 290] width 25 height 25
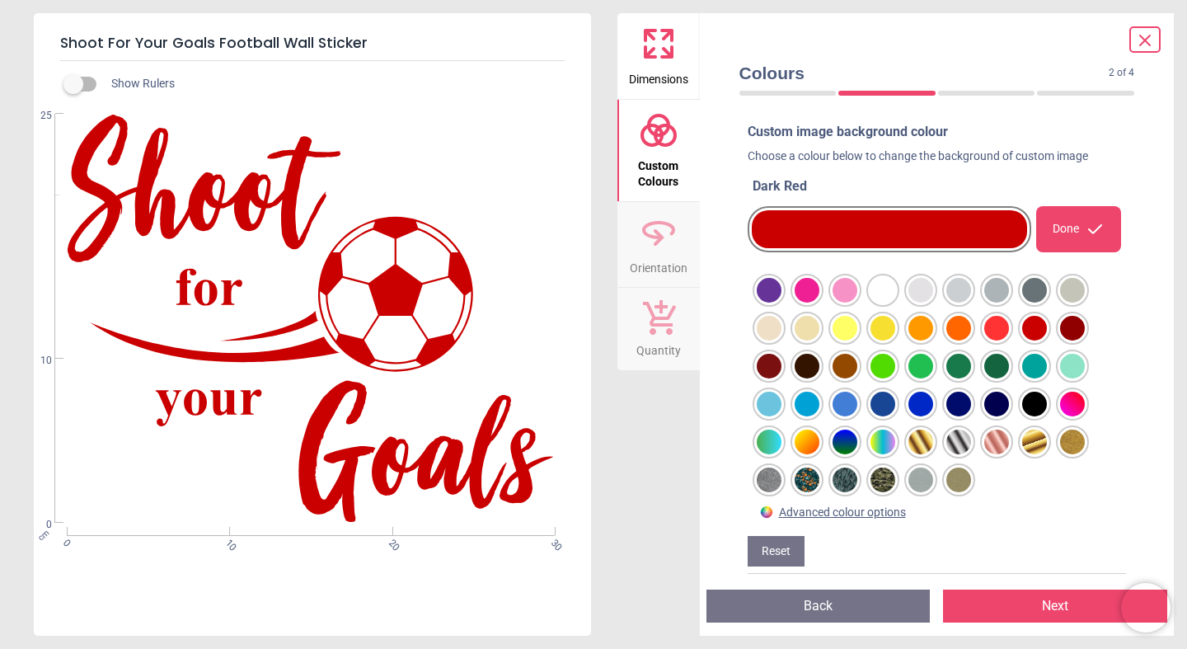
click at [1012, 608] on button "Next" at bounding box center [1055, 605] width 224 height 33
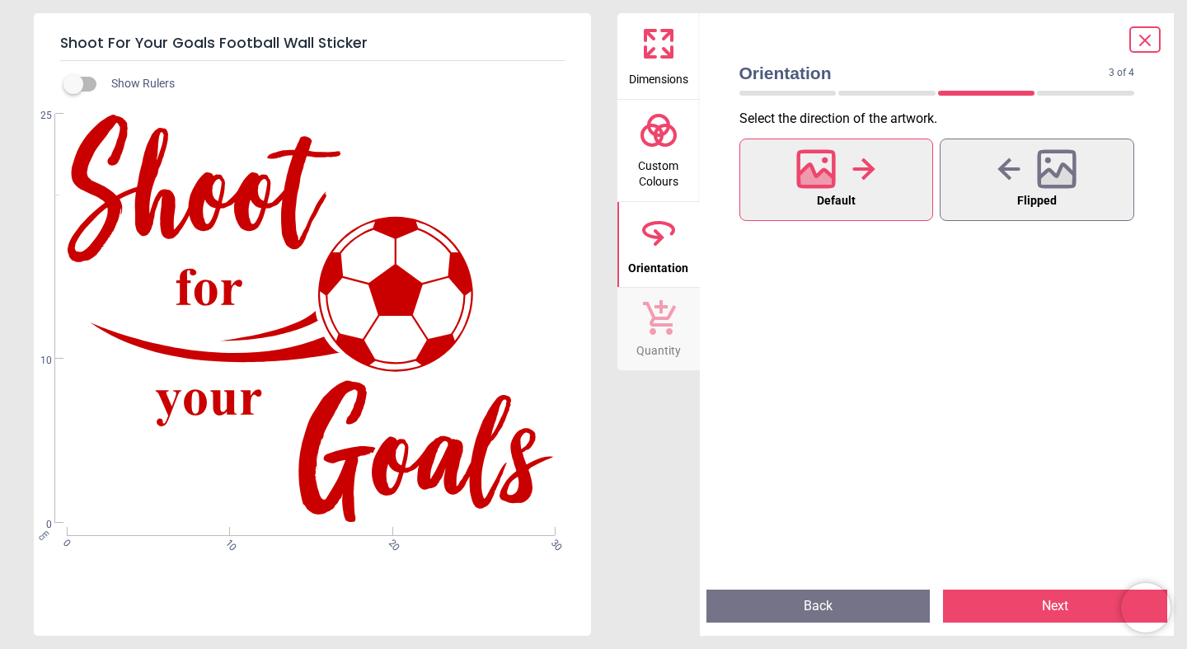
click at [1012, 608] on button "Next" at bounding box center [1055, 605] width 224 height 33
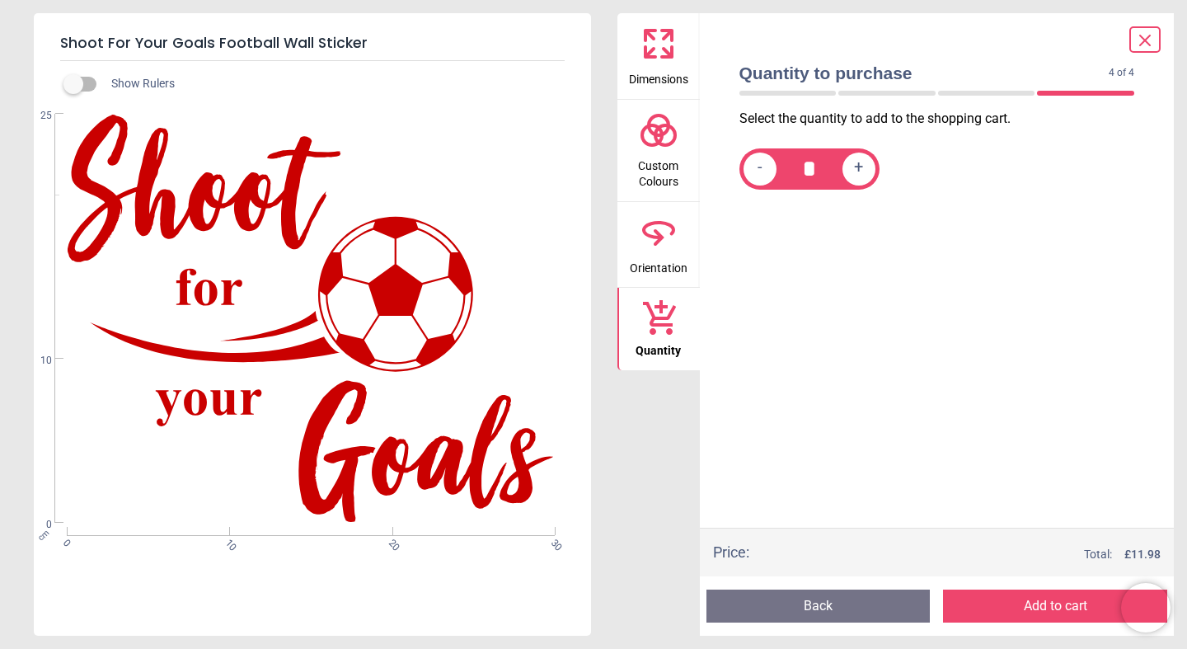
click at [1012, 608] on button "Add to cart" at bounding box center [1055, 605] width 224 height 33
